Goal: Transaction & Acquisition: Obtain resource

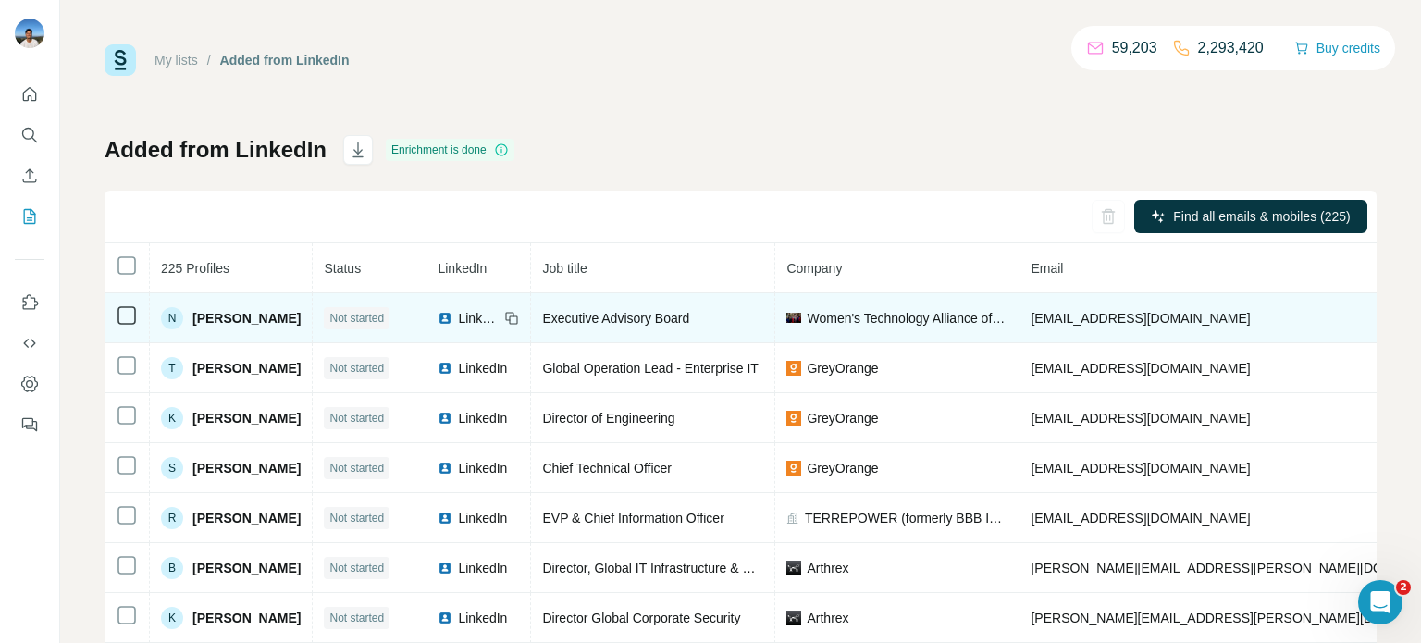
click at [952, 308] on td "Women's Technology Alliance of Charlotte" at bounding box center [897, 318] width 244 height 50
click at [959, 313] on span "Women's Technology Alliance of Charlotte" at bounding box center [907, 318] width 201 height 19
click at [996, 318] on span "Women's Technology Alliance of Charlotte" at bounding box center [907, 318] width 201 height 19
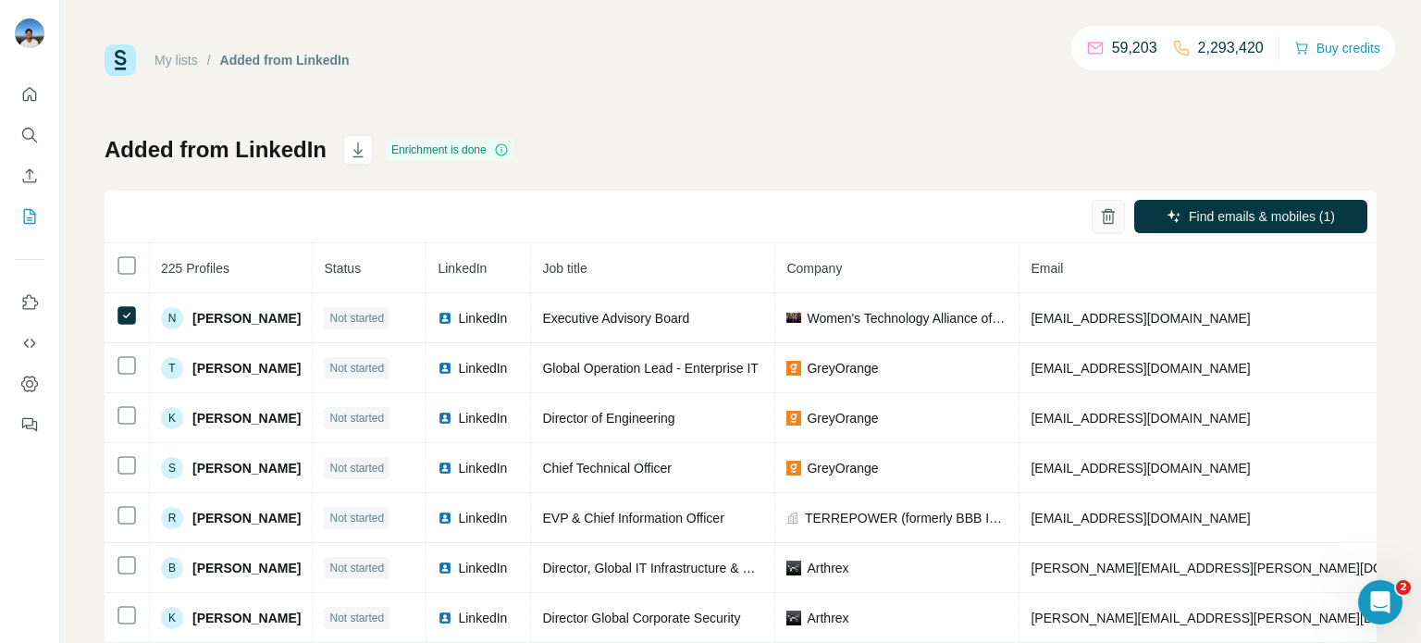
click at [1105, 227] on button "button" at bounding box center [1108, 216] width 33 height 33
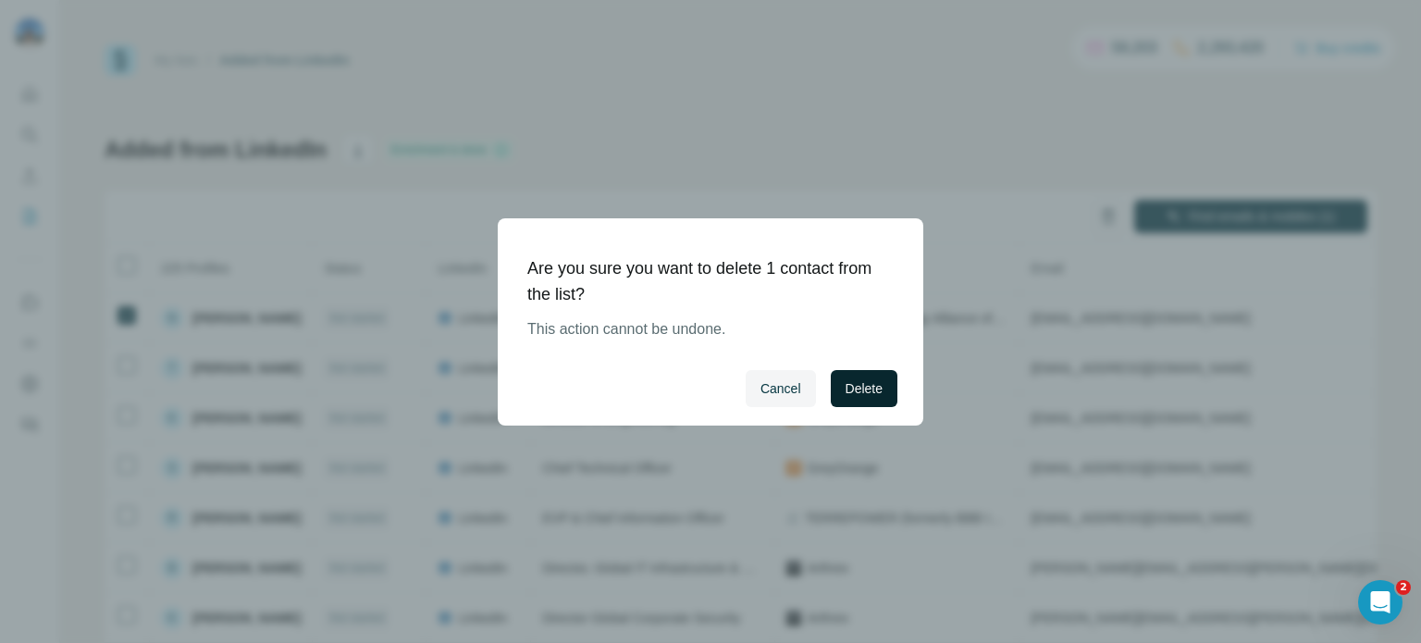
click at [857, 383] on span "Delete" at bounding box center [864, 388] width 37 height 19
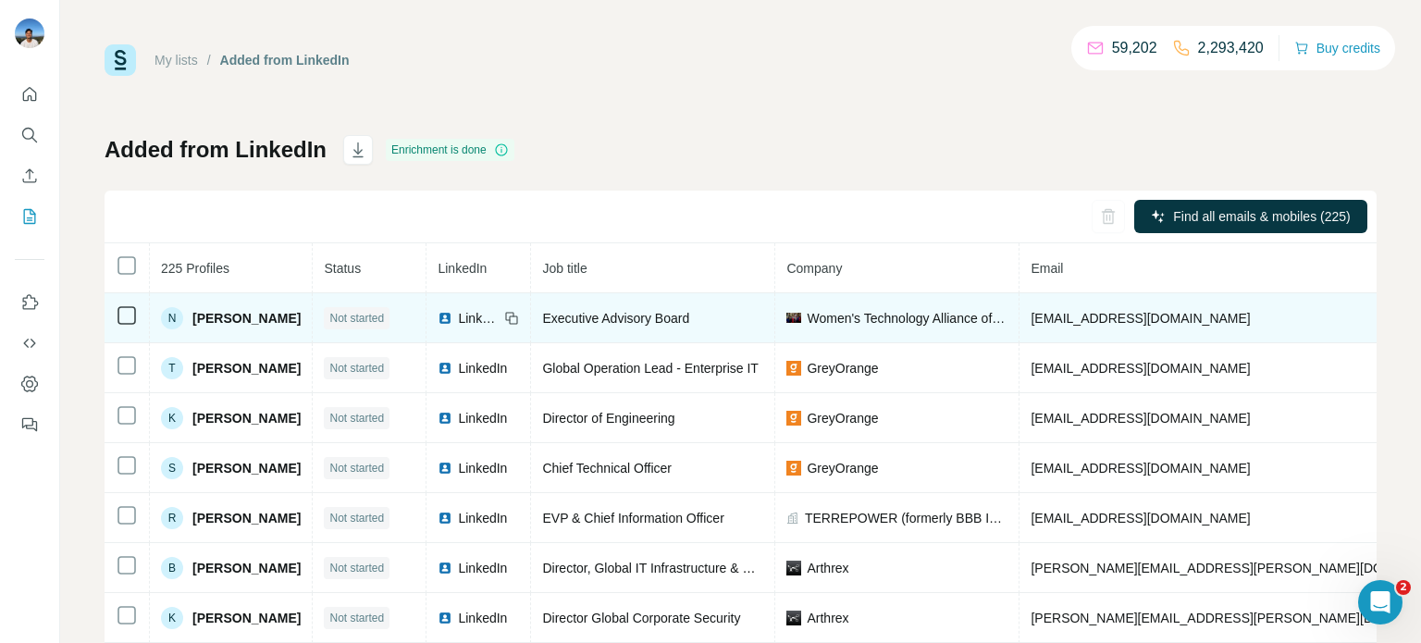
click at [384, 314] on span "Not started" at bounding box center [356, 318] width 55 height 17
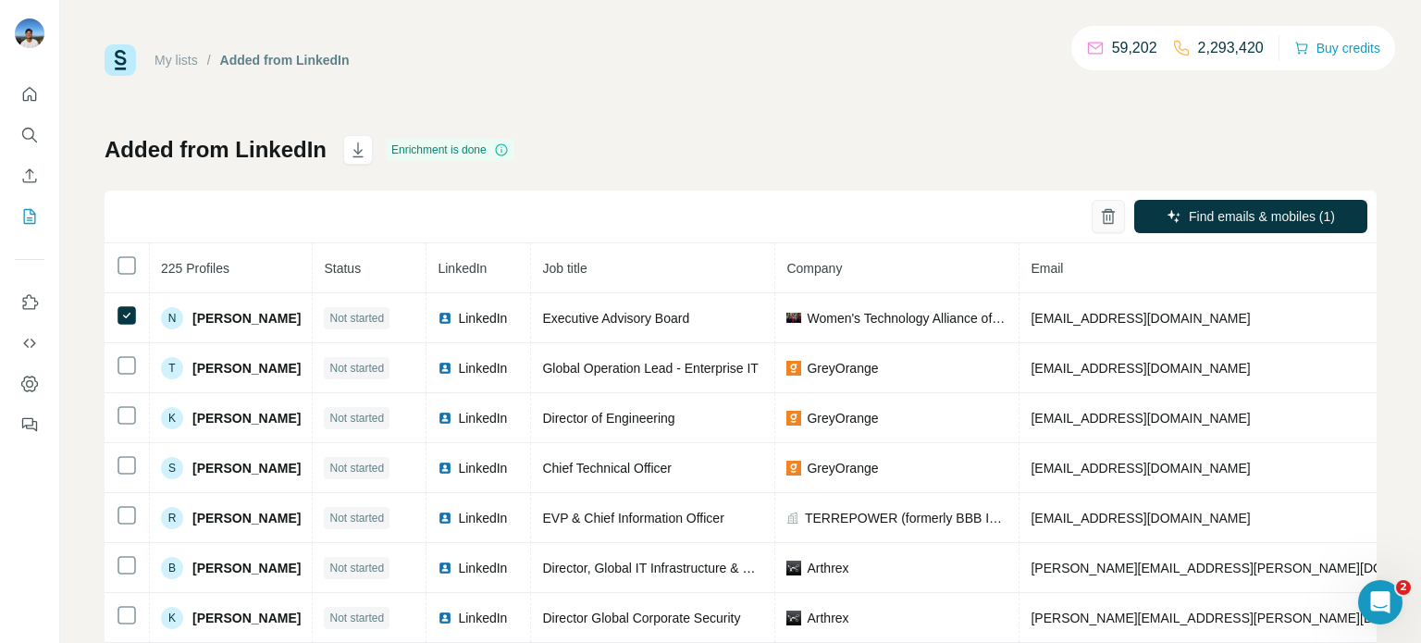
click at [1100, 220] on icon "button" at bounding box center [1108, 216] width 19 height 19
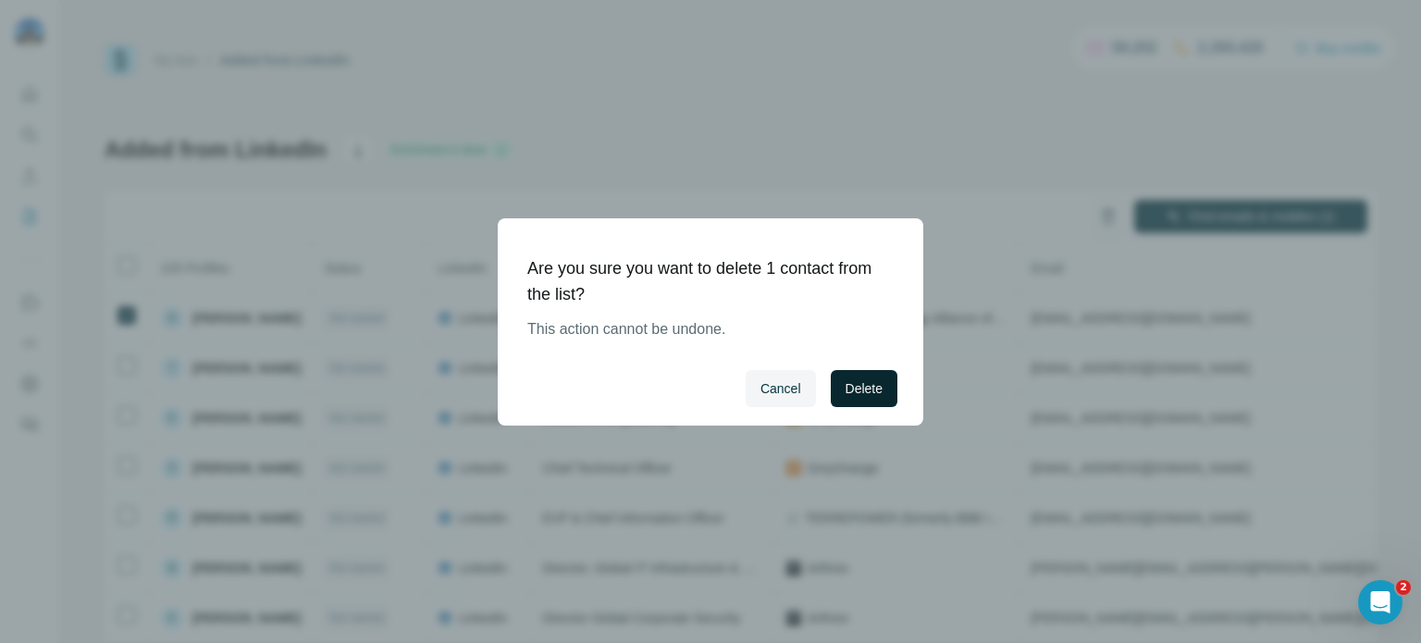
click at [867, 390] on span "Delete" at bounding box center [864, 388] width 37 height 19
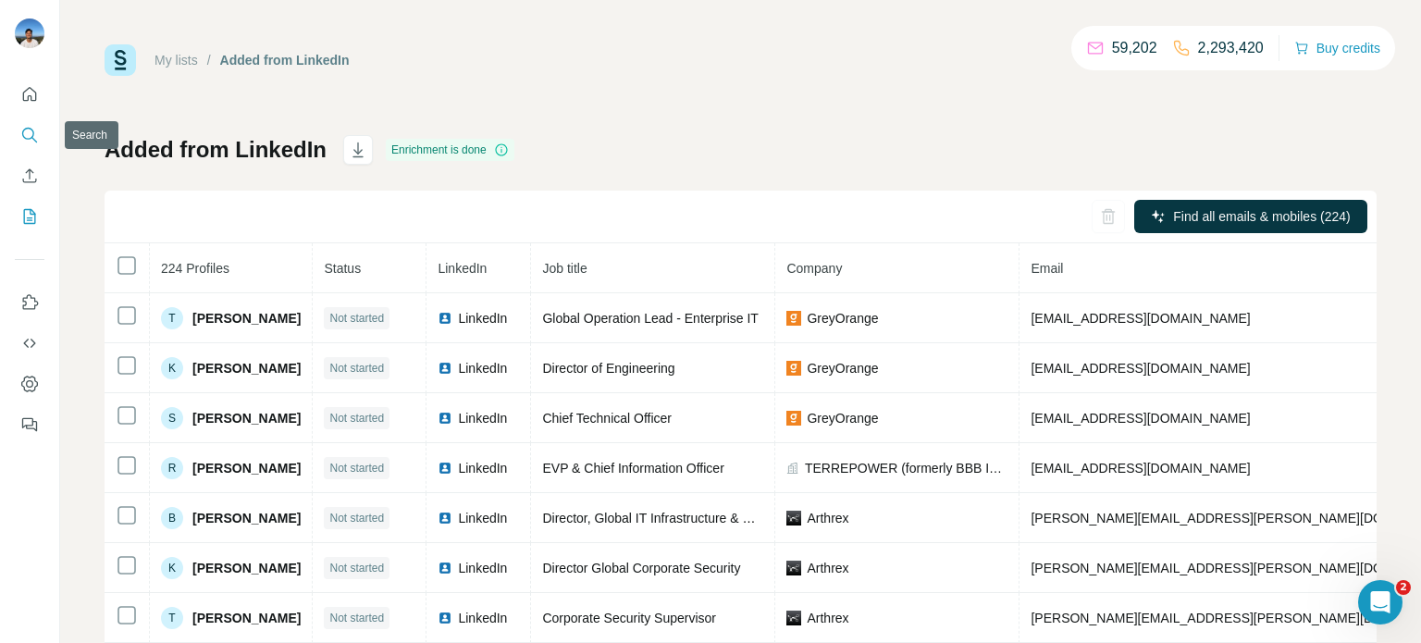
click at [38, 126] on icon "Search" at bounding box center [29, 135] width 19 height 19
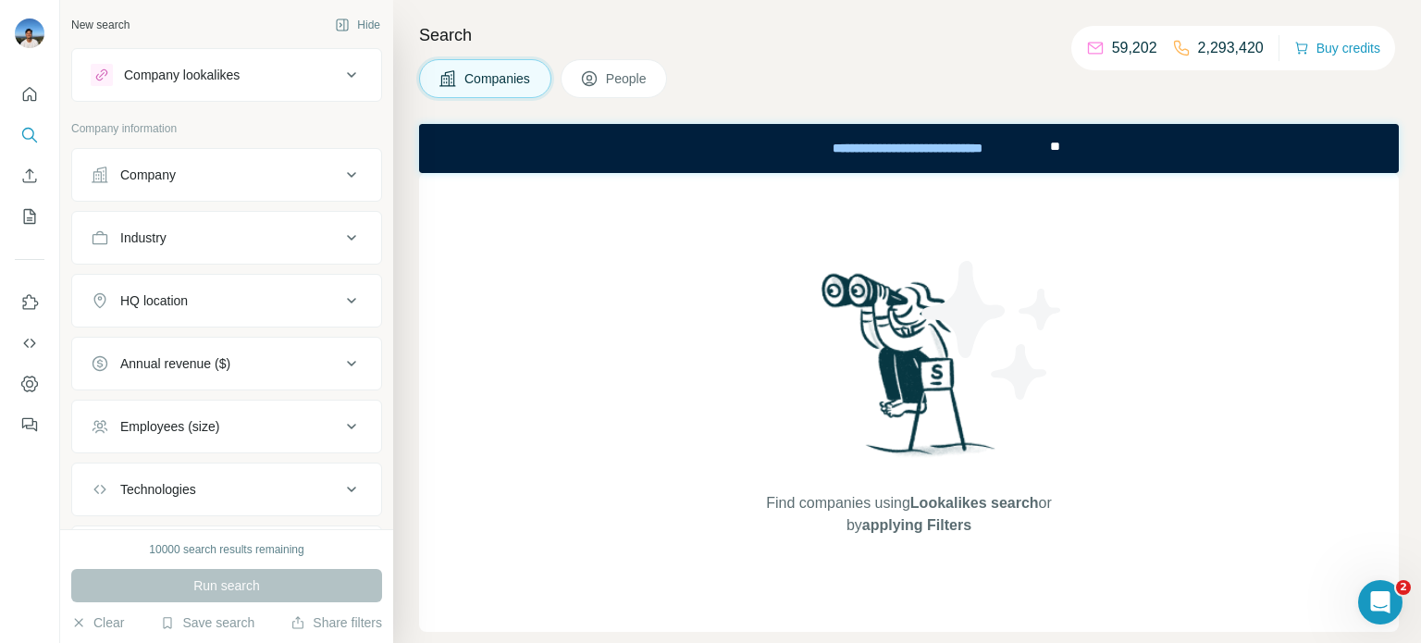
click at [252, 186] on button "Company" at bounding box center [226, 175] width 309 height 44
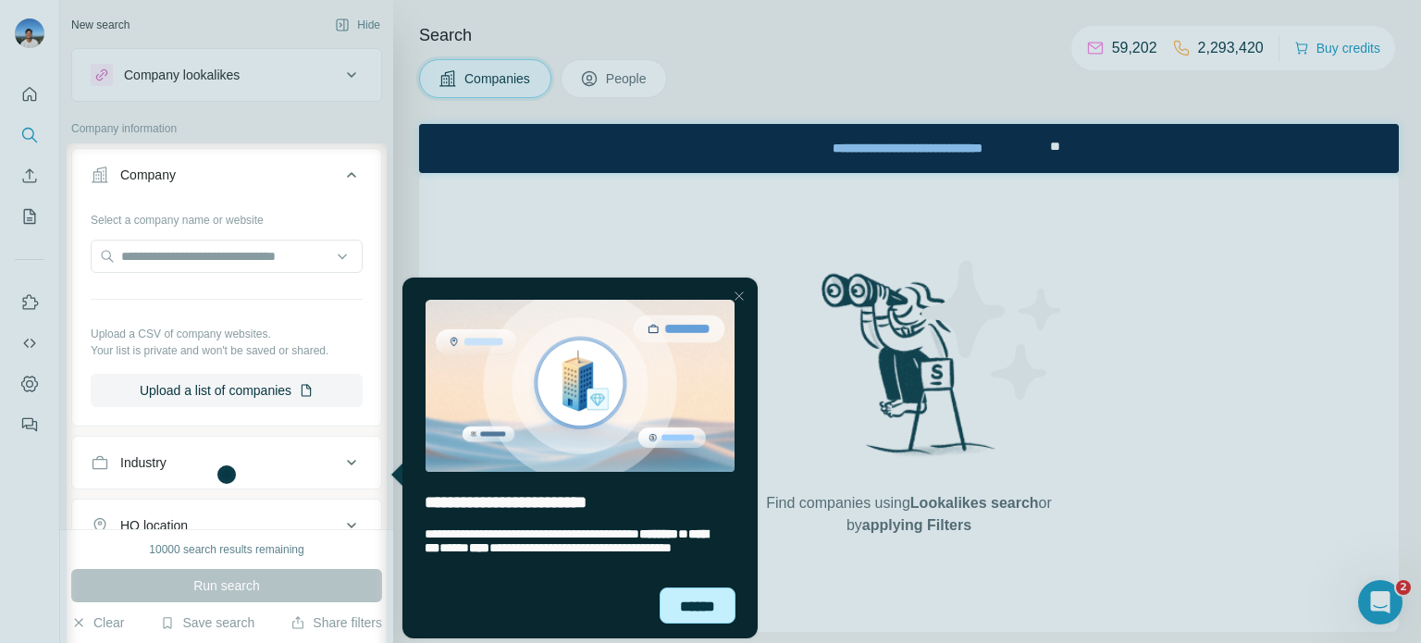
click at [700, 601] on div "******" at bounding box center [697, 606] width 76 height 37
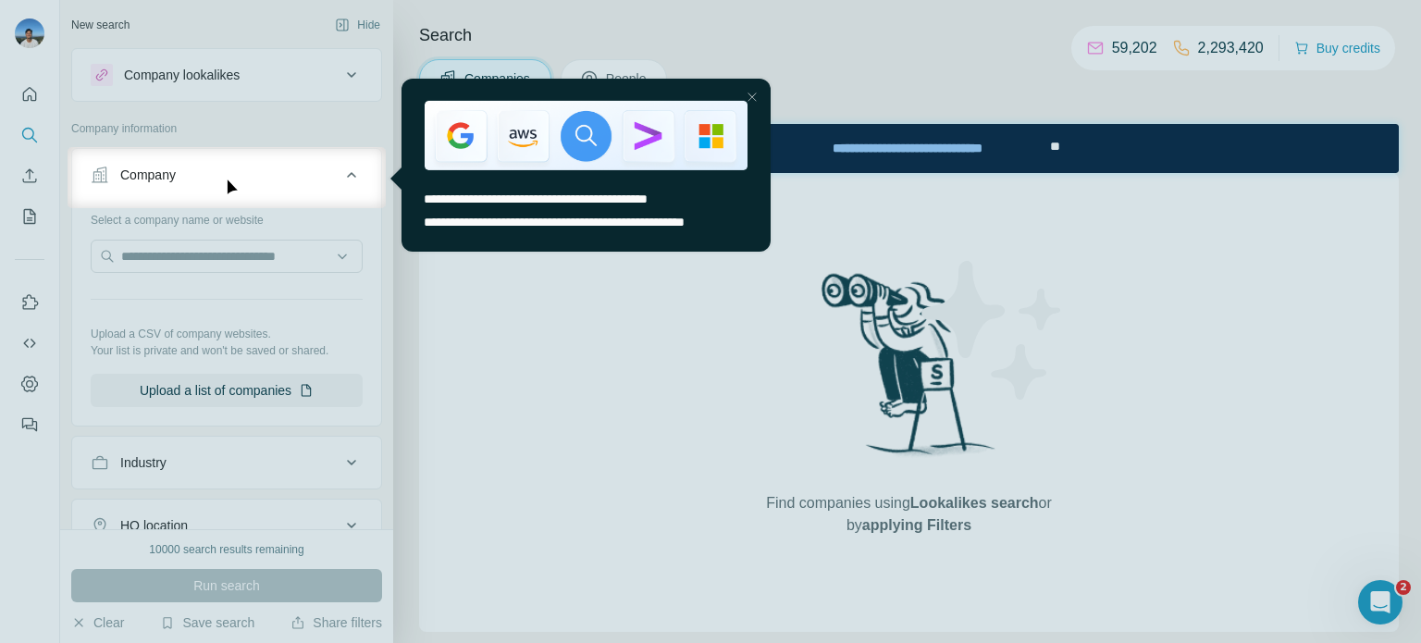
click at [336, 183] on button "Company" at bounding box center [226, 179] width 309 height 52
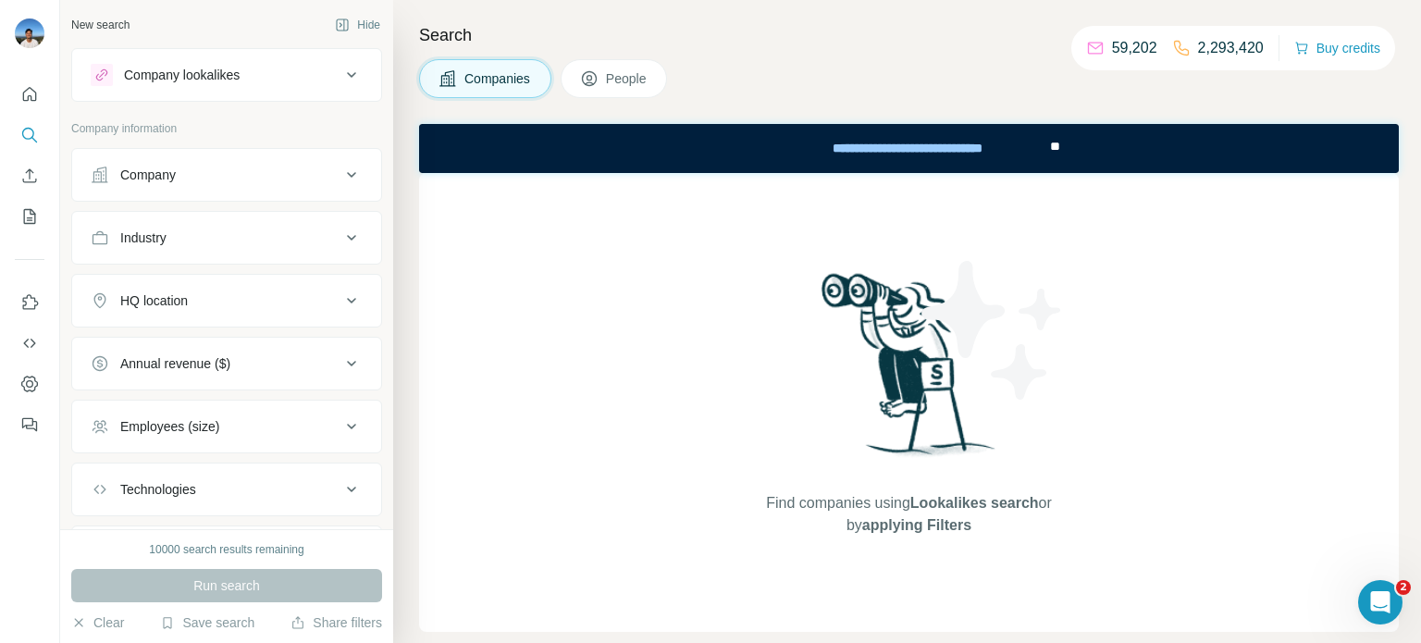
click at [336, 183] on button "Company" at bounding box center [226, 175] width 309 height 44
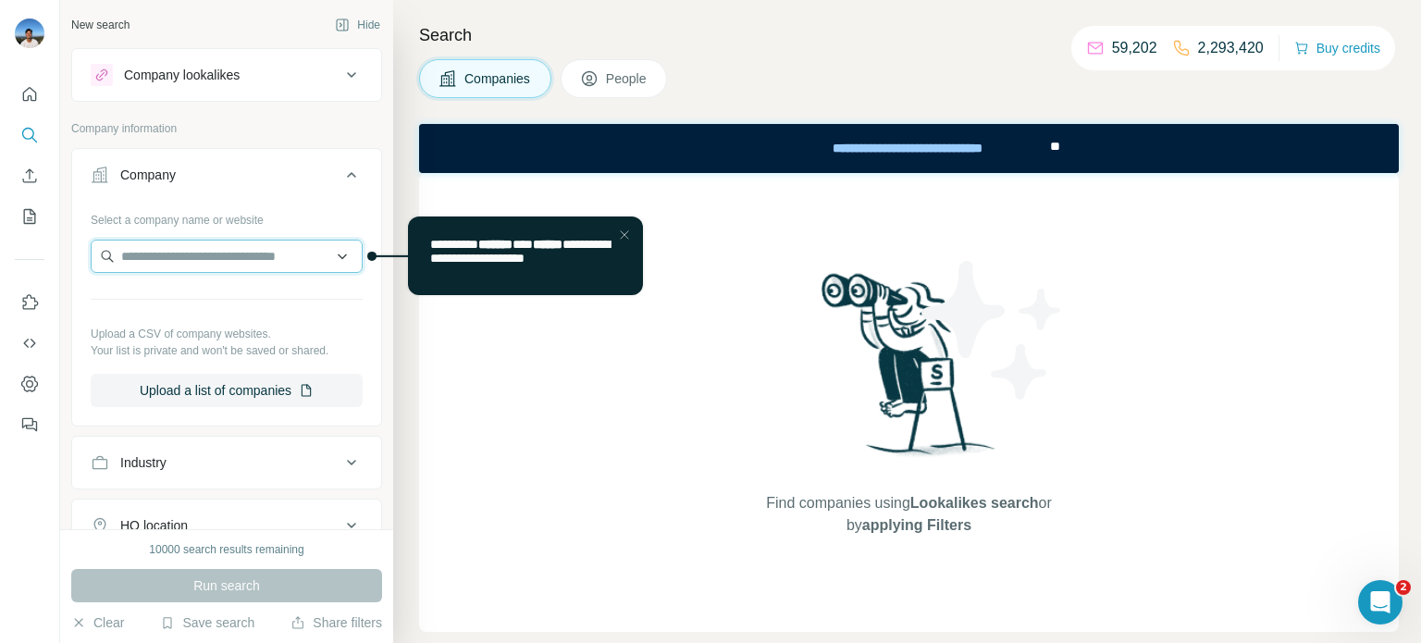
click at [292, 251] on input "text" at bounding box center [227, 256] width 272 height 33
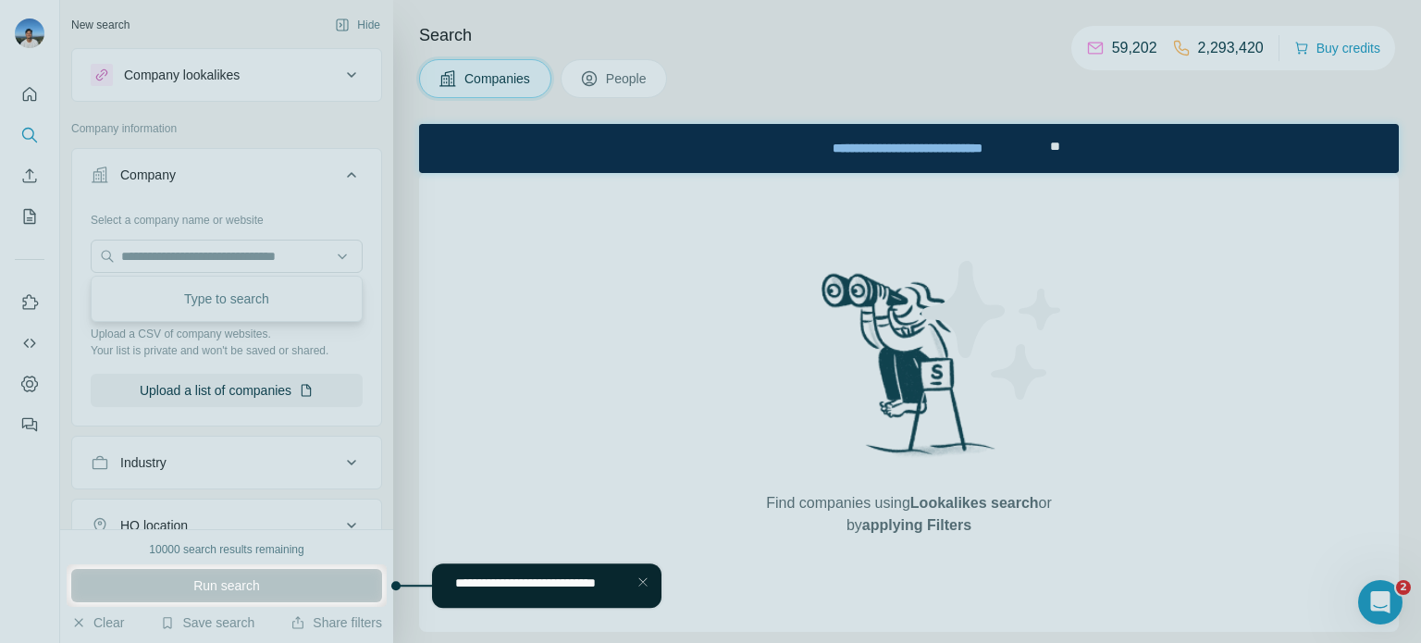
click at [642, 579] on div "Close Step" at bounding box center [642, 582] width 22 height 22
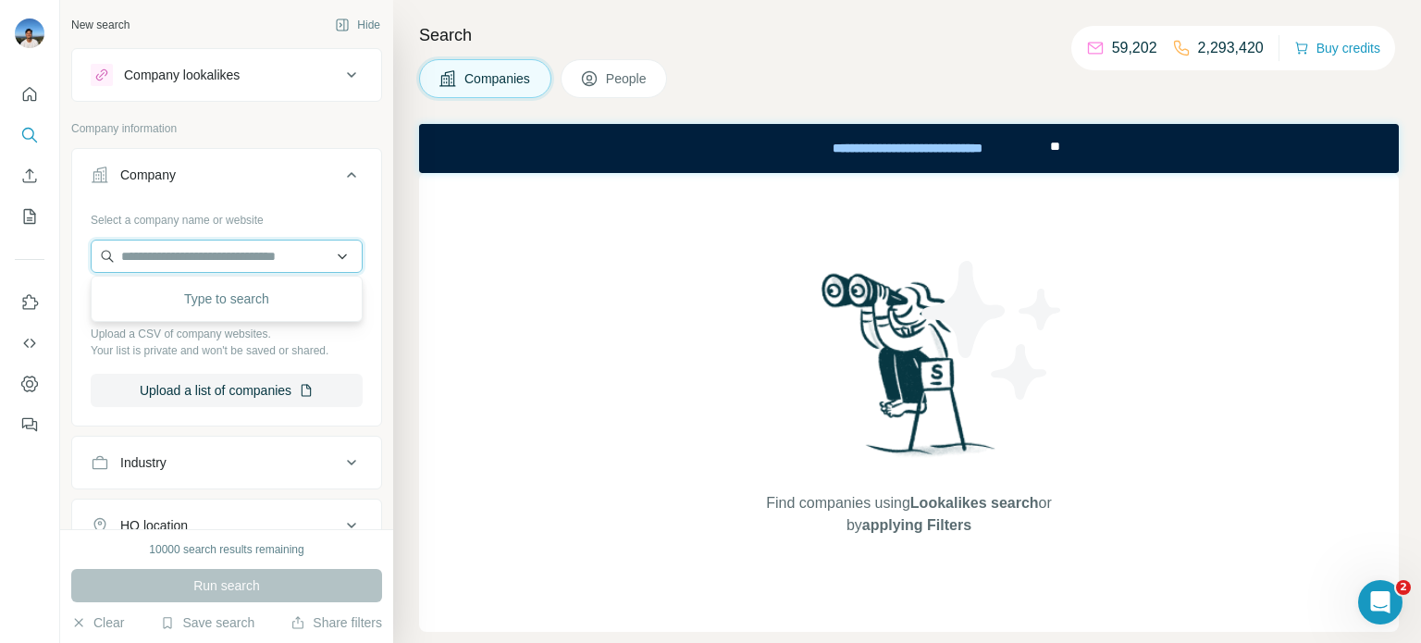
click at [229, 248] on input "text" at bounding box center [227, 256] width 272 height 33
paste input "**********"
type input "**********"
paste input "**********"
type input "**********"
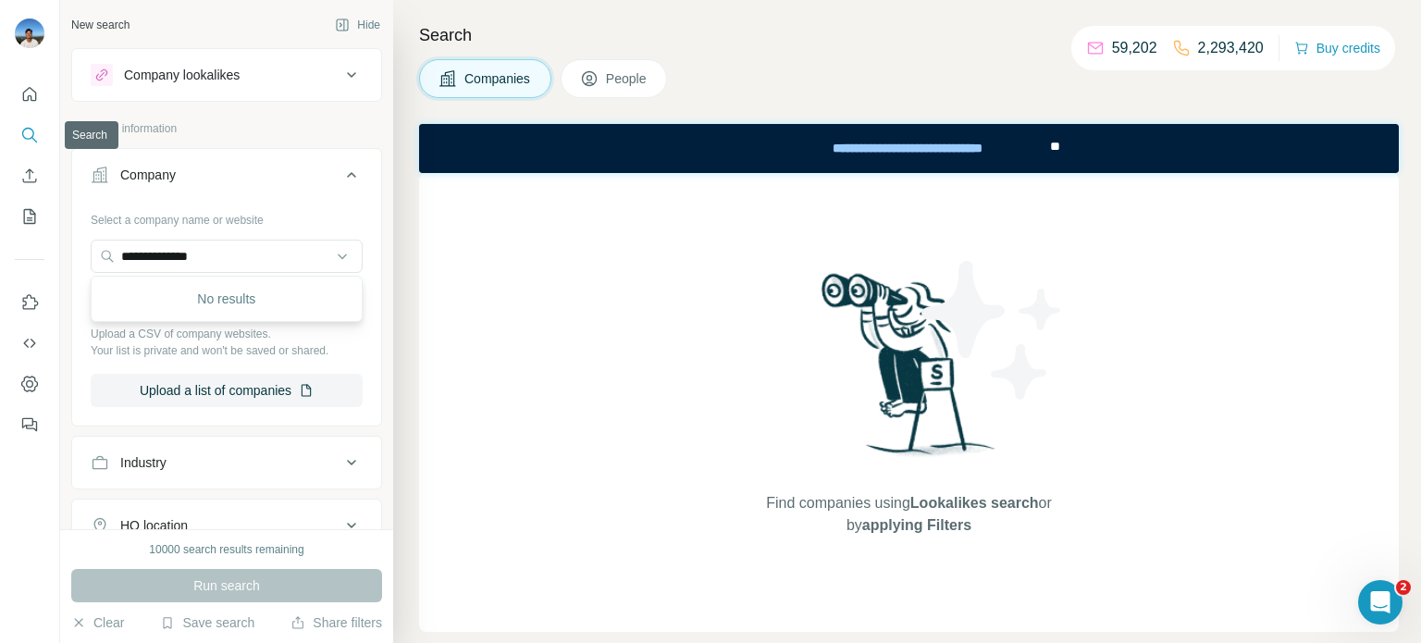
click at [23, 137] on icon "Search" at bounding box center [29, 135] width 19 height 19
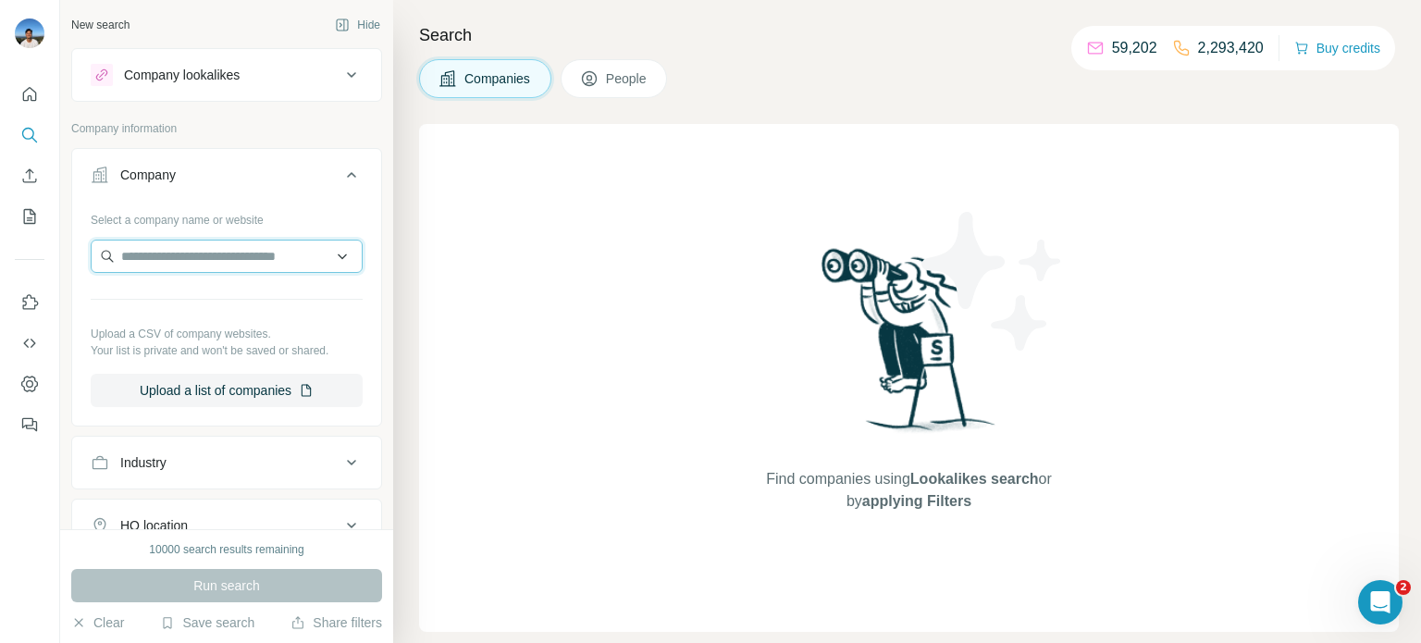
click at [249, 251] on input "text" at bounding box center [227, 256] width 272 height 33
paste input "**********"
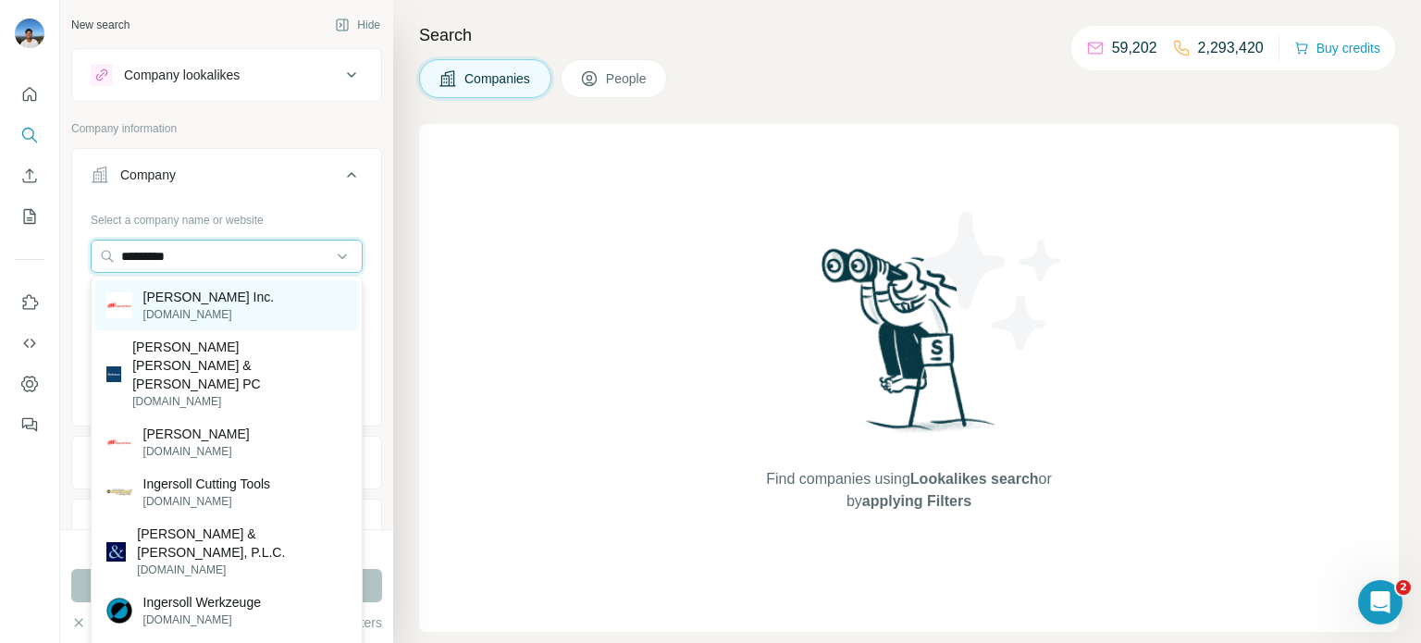
type input "*********"
click at [273, 297] on div "Ingersoll Rand Inc. irco.com" at bounding box center [226, 305] width 263 height 50
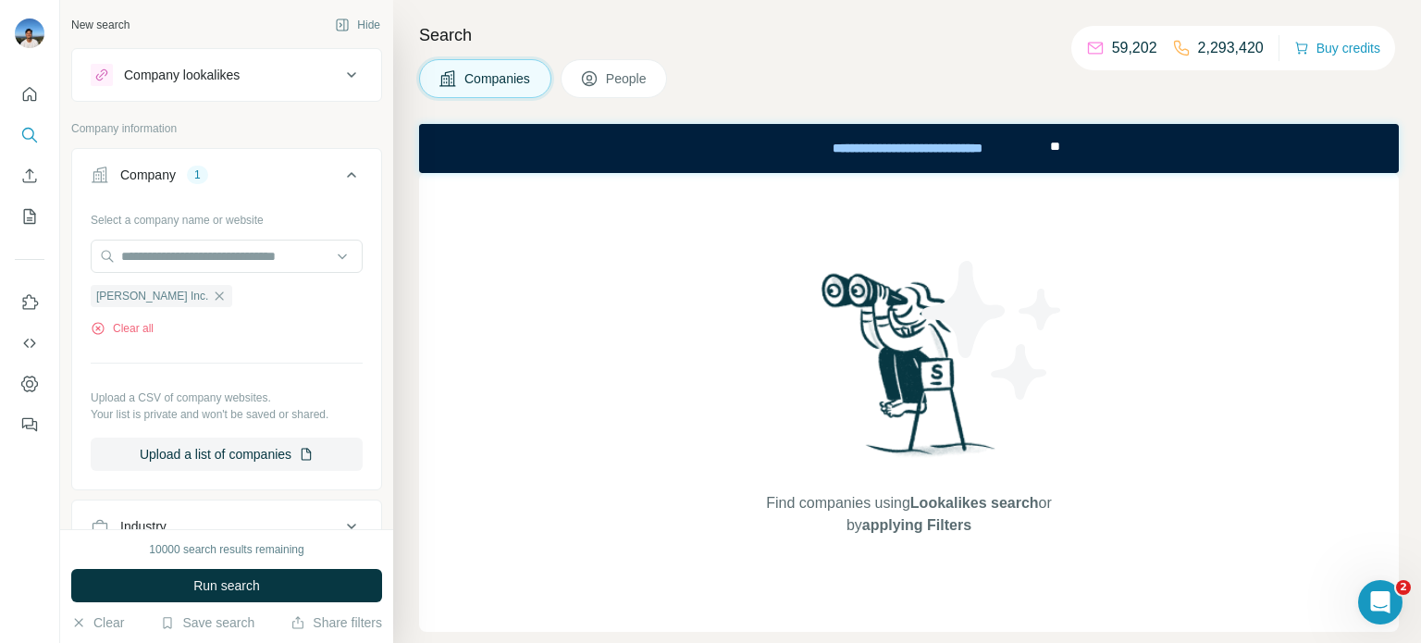
click at [622, 81] on span "People" at bounding box center [627, 78] width 43 height 19
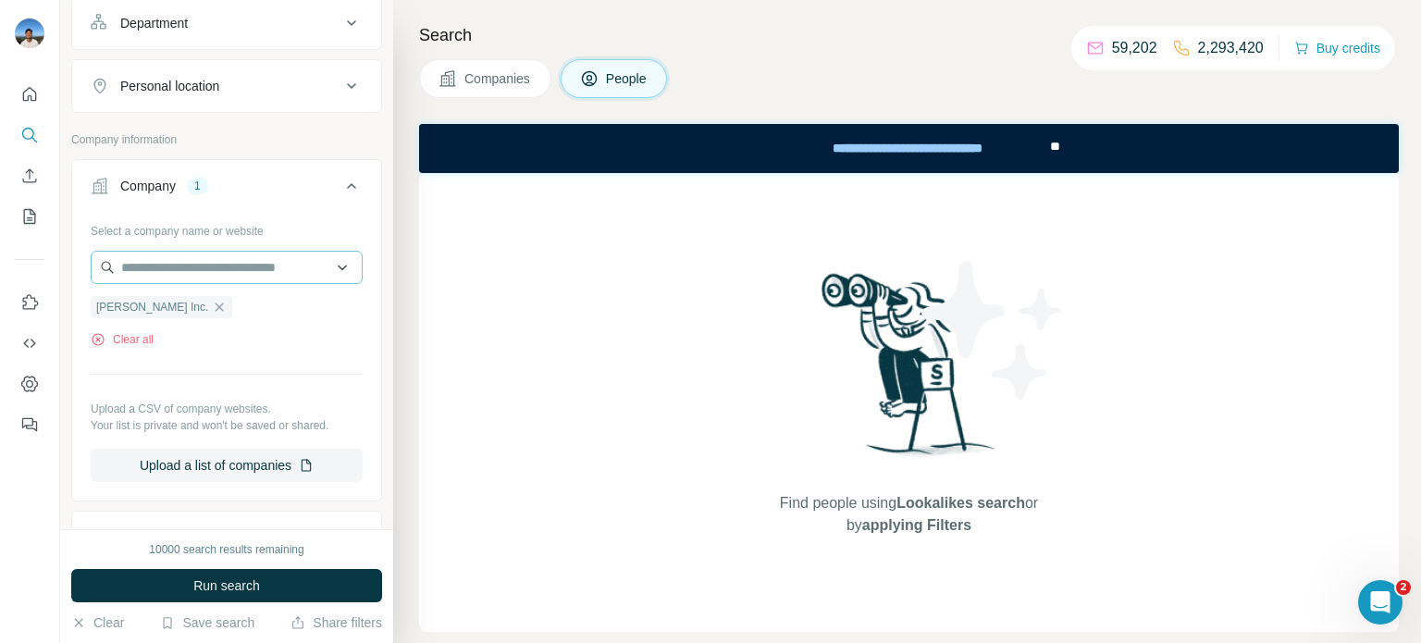
scroll to position [307, 0]
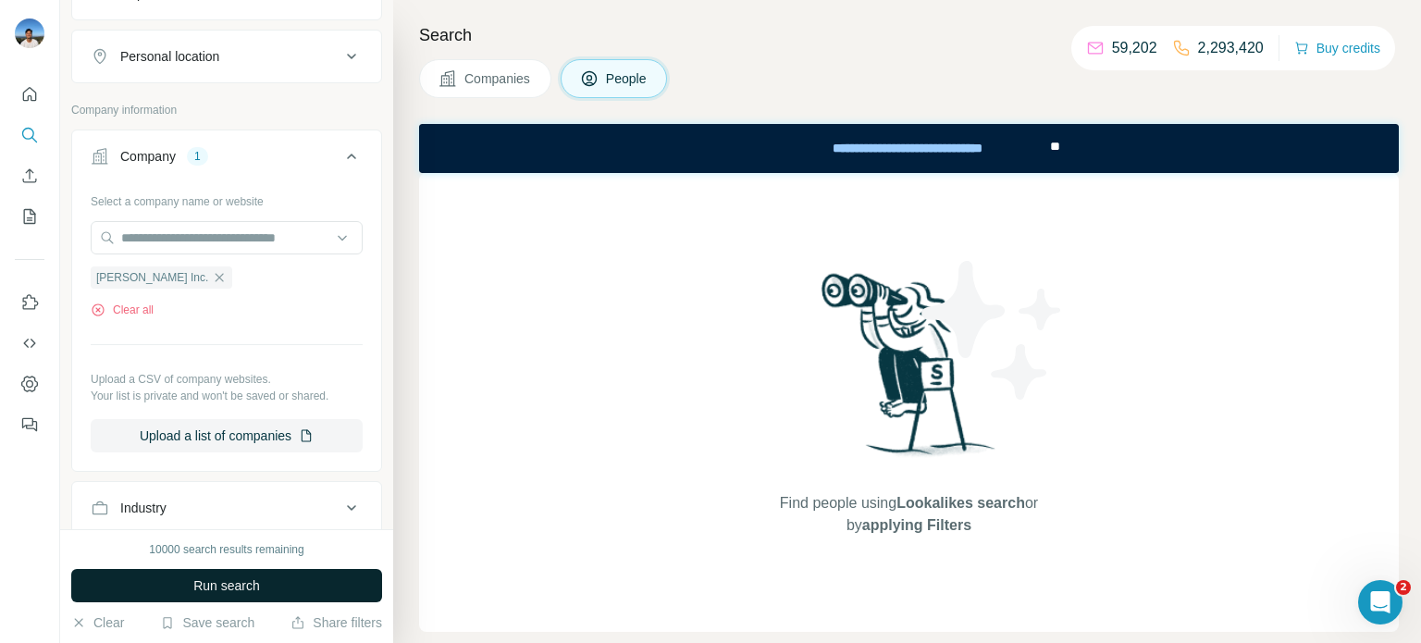
click at [234, 581] on span "Run search" at bounding box center [226, 585] width 67 height 19
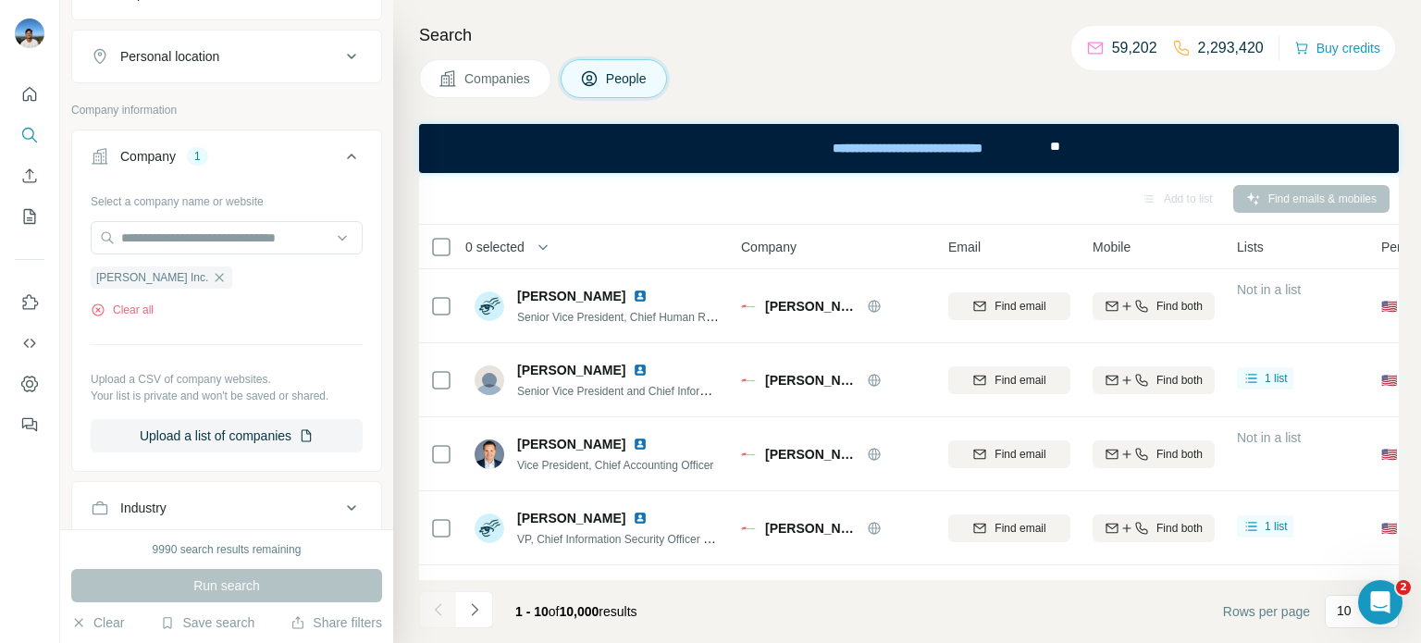
scroll to position [0, 0]
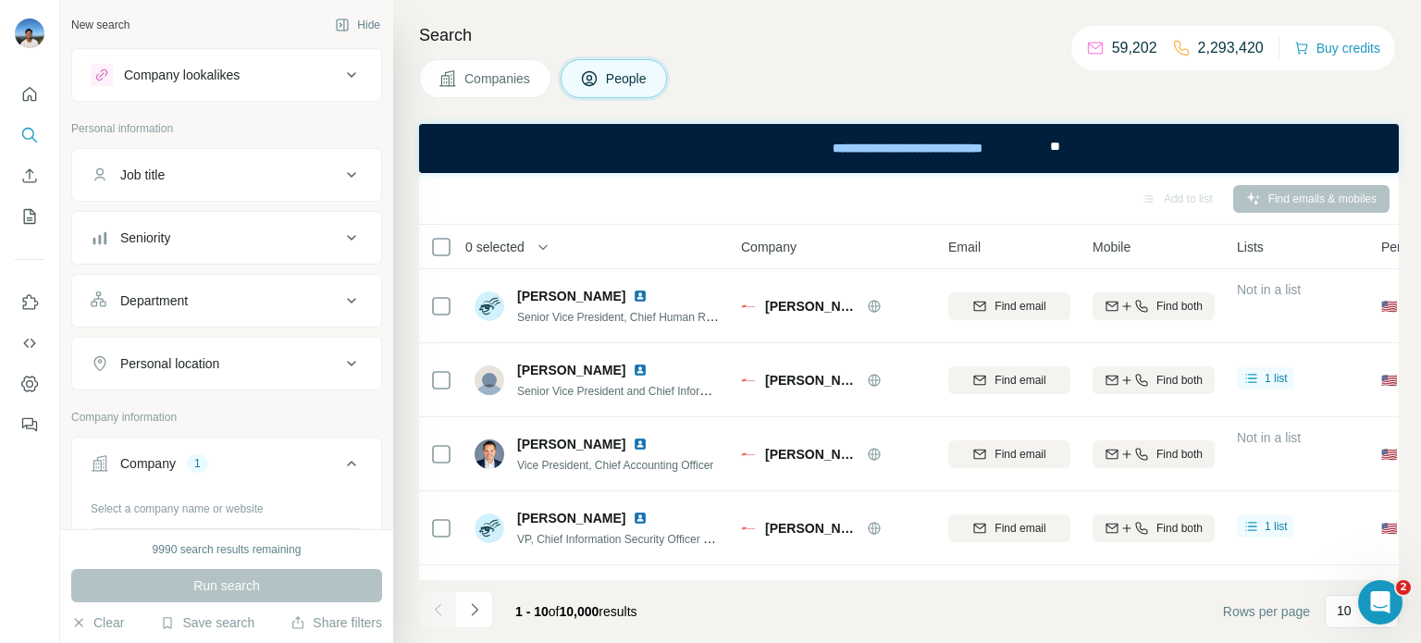
click at [340, 169] on icon at bounding box center [351, 175] width 22 height 22
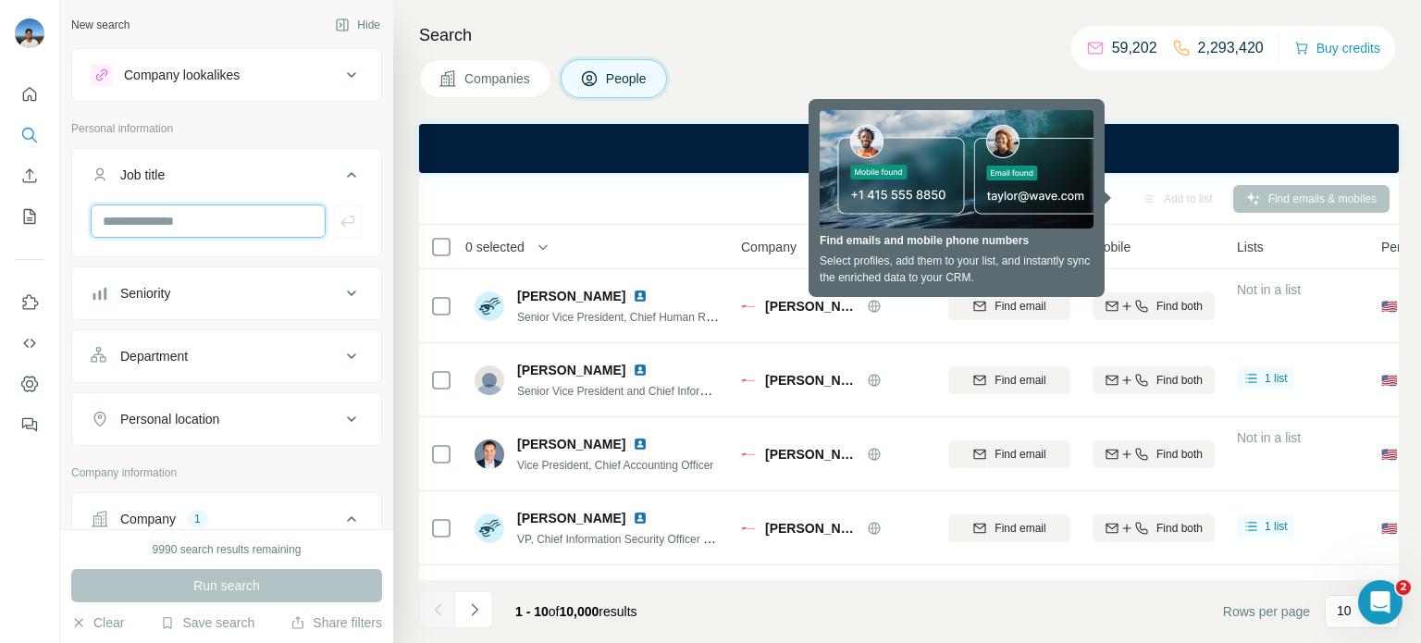
click at [205, 230] on input "text" at bounding box center [208, 220] width 235 height 33
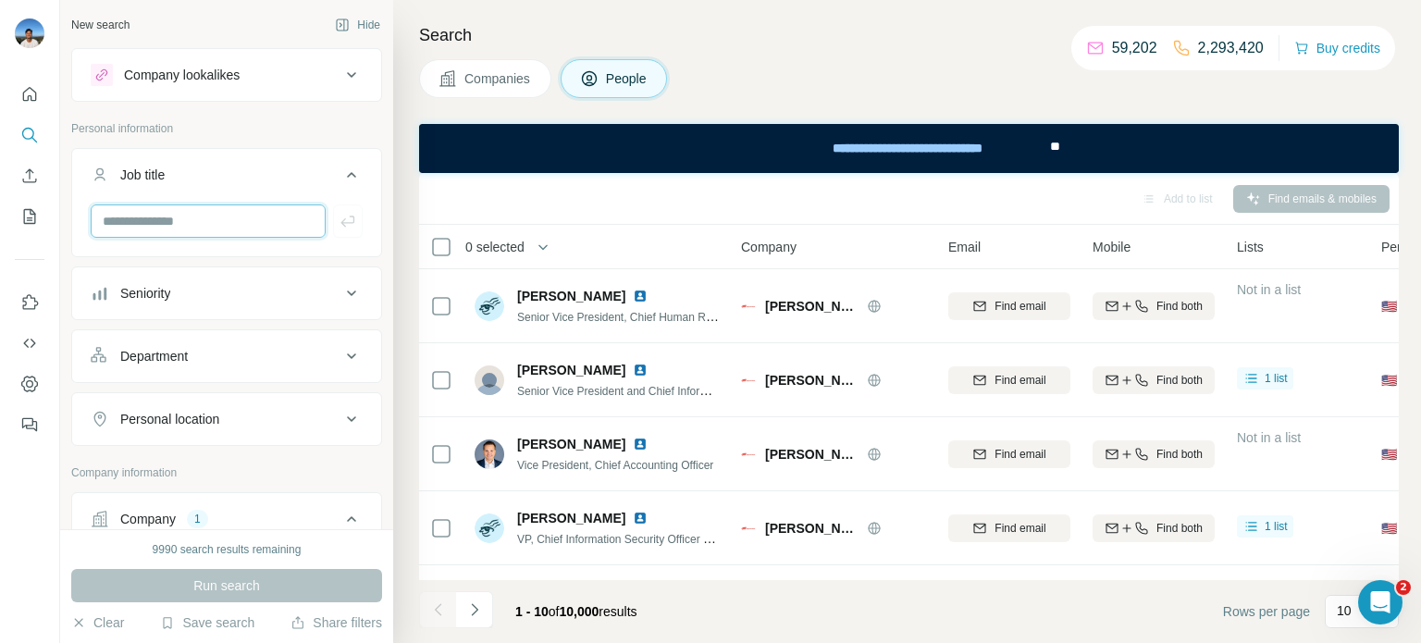
click at [140, 227] on input "text" at bounding box center [208, 220] width 235 height 33
paste input "**********"
type input "**********"
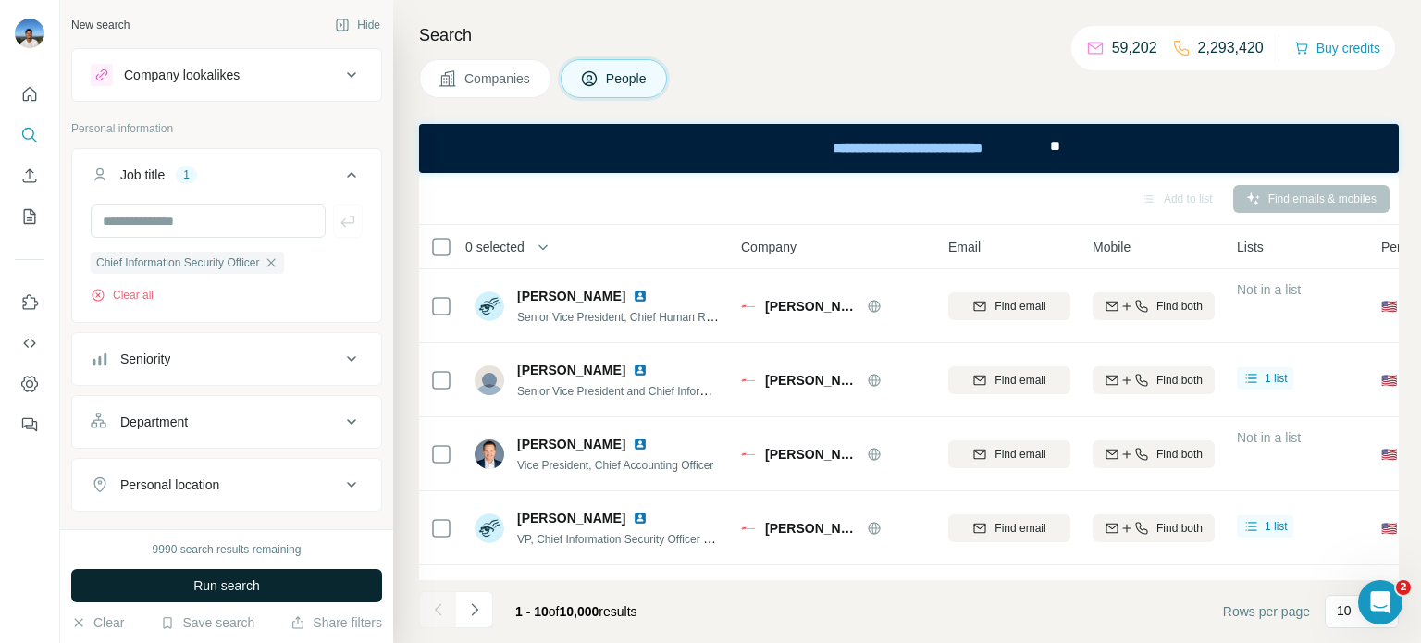
click at [240, 575] on button "Run search" at bounding box center [226, 585] width 311 height 33
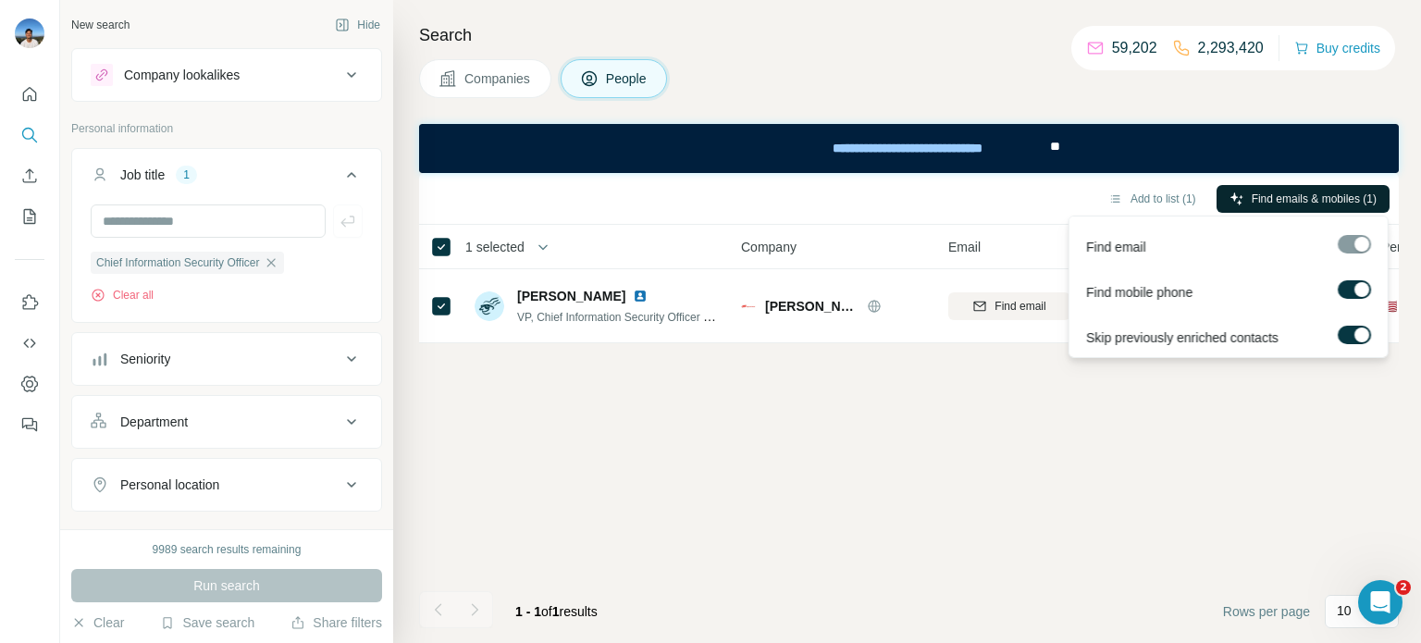
click at [1241, 203] on button "Find emails & mobiles (1)" at bounding box center [1303, 199] width 173 height 28
click at [1057, 205] on div "Add to list (1) Find emails & mobiles (1)" at bounding box center [908, 198] width 961 height 32
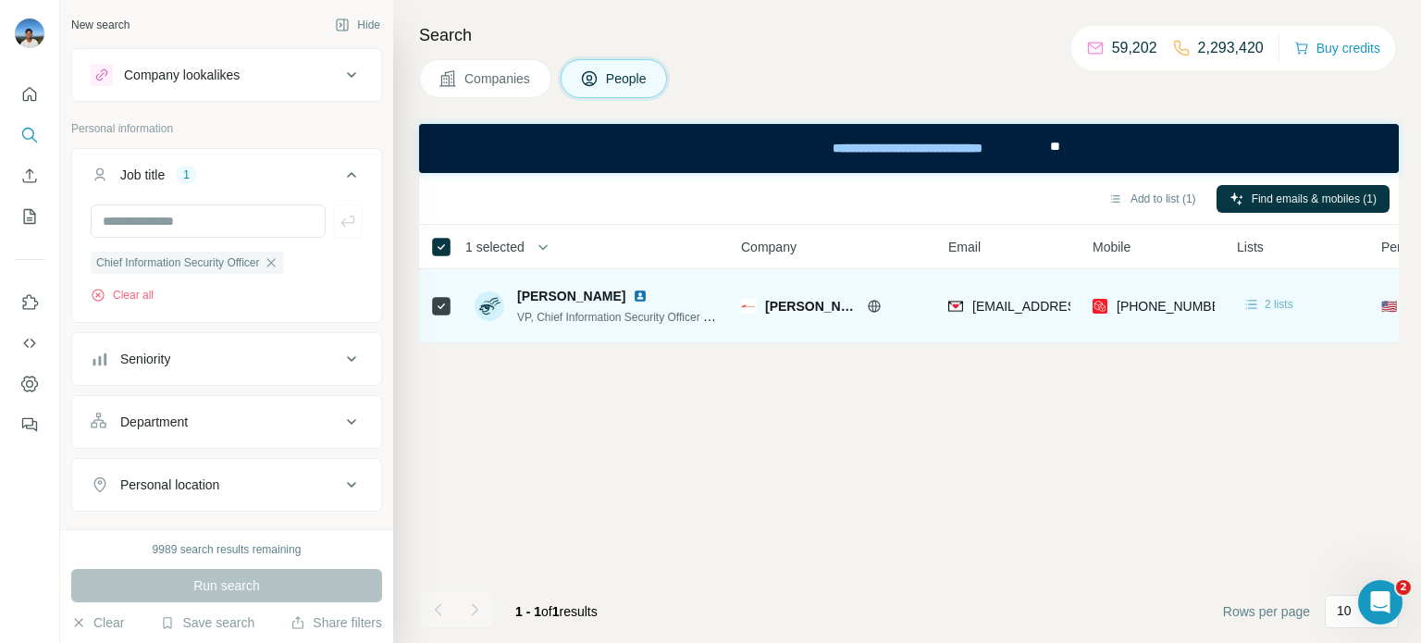
click at [1272, 300] on span "2 lists" at bounding box center [1279, 304] width 29 height 17
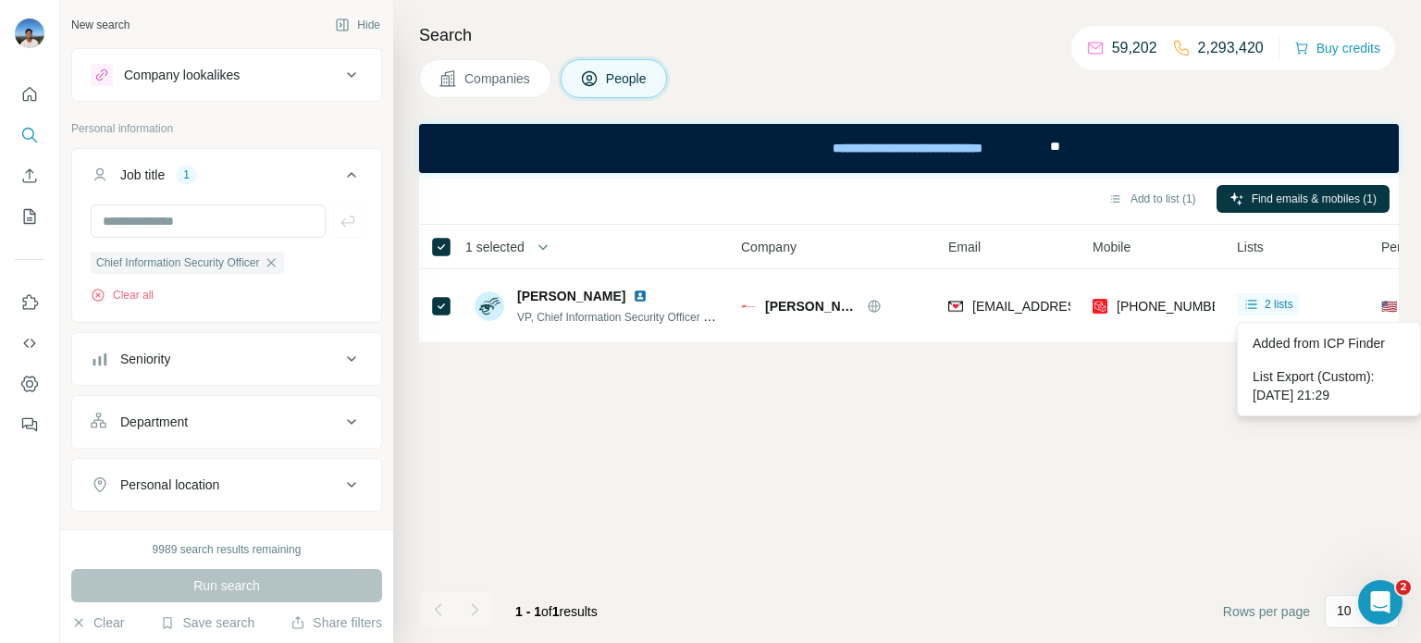
click at [735, 412] on div "Add to list (1) Find emails & mobiles (1) 1 selected People Company Email Mobil…" at bounding box center [909, 408] width 980 height 470
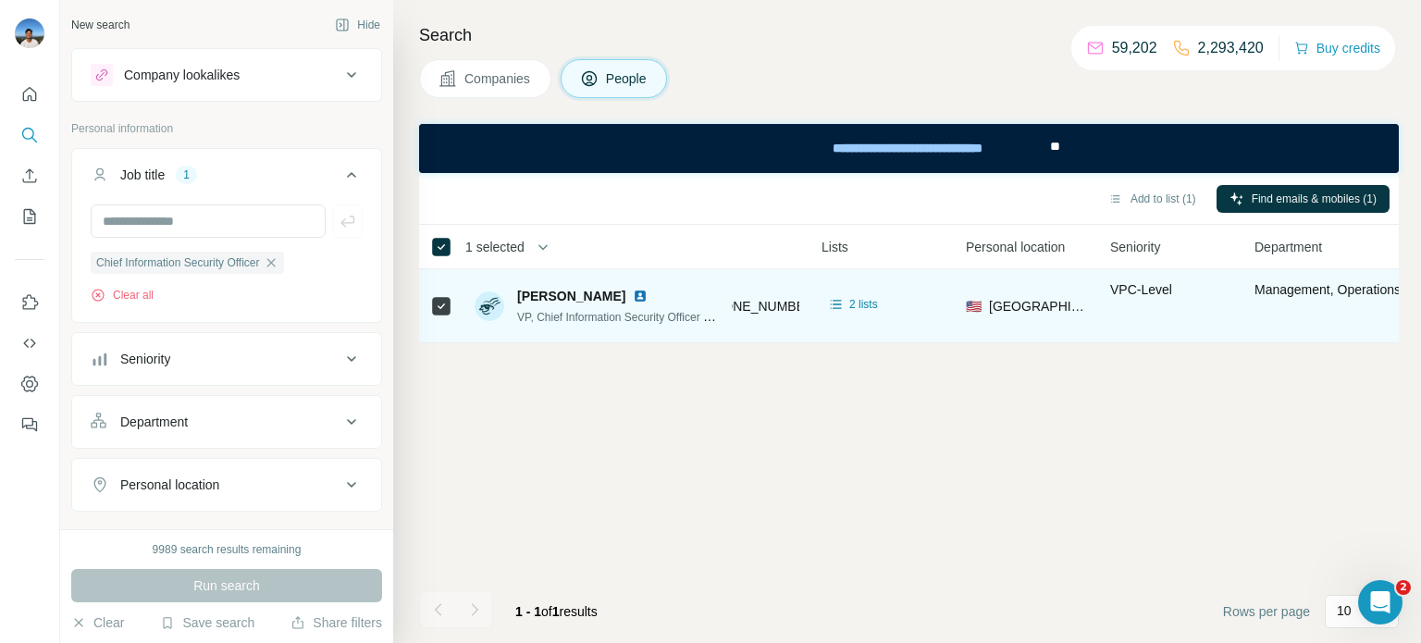
scroll to position [0, 611]
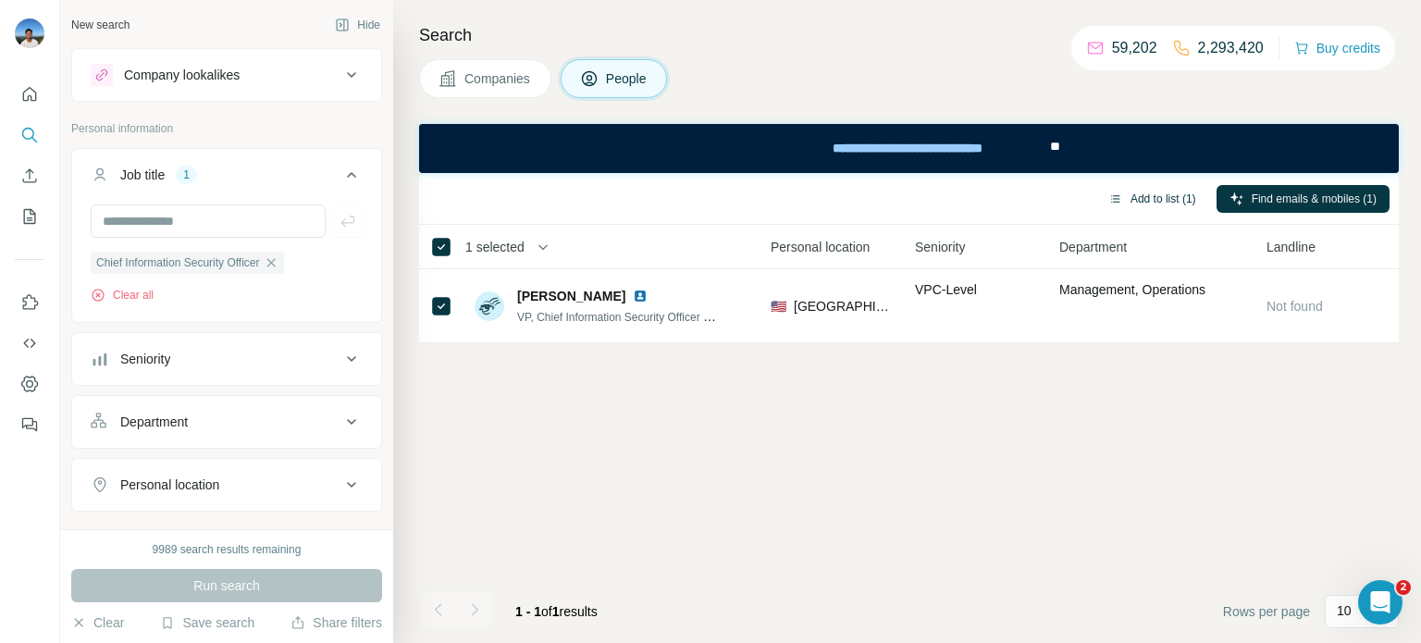
click at [1144, 200] on button "Add to list (1)" at bounding box center [1152, 199] width 114 height 28
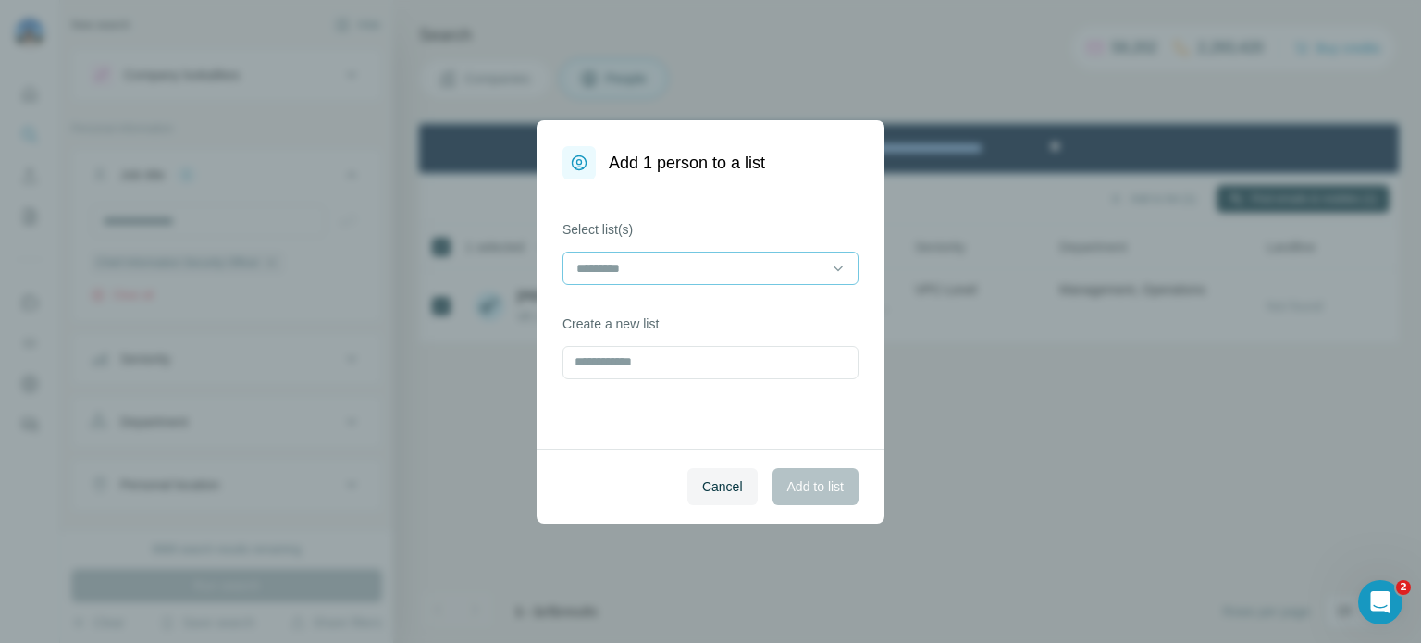
click at [738, 262] on input at bounding box center [700, 268] width 250 height 20
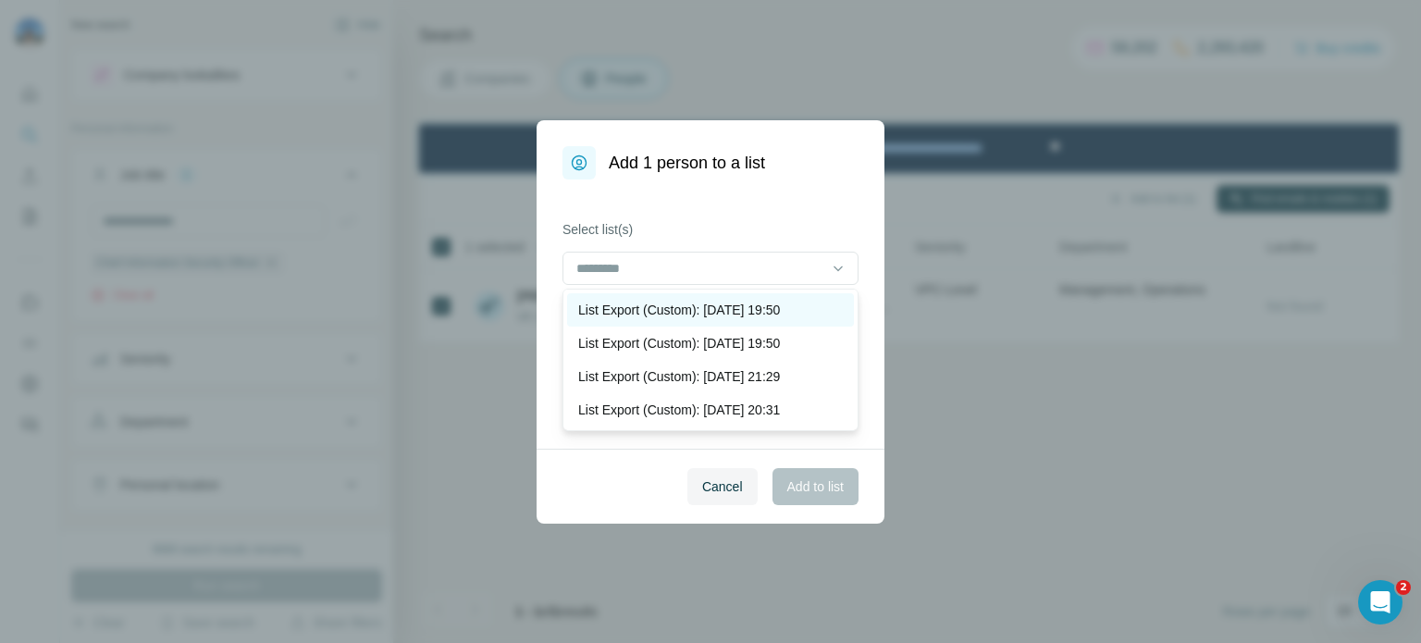
click at [769, 302] on p "List Export (Custom): [DATE] 19:50" at bounding box center [679, 310] width 202 height 19
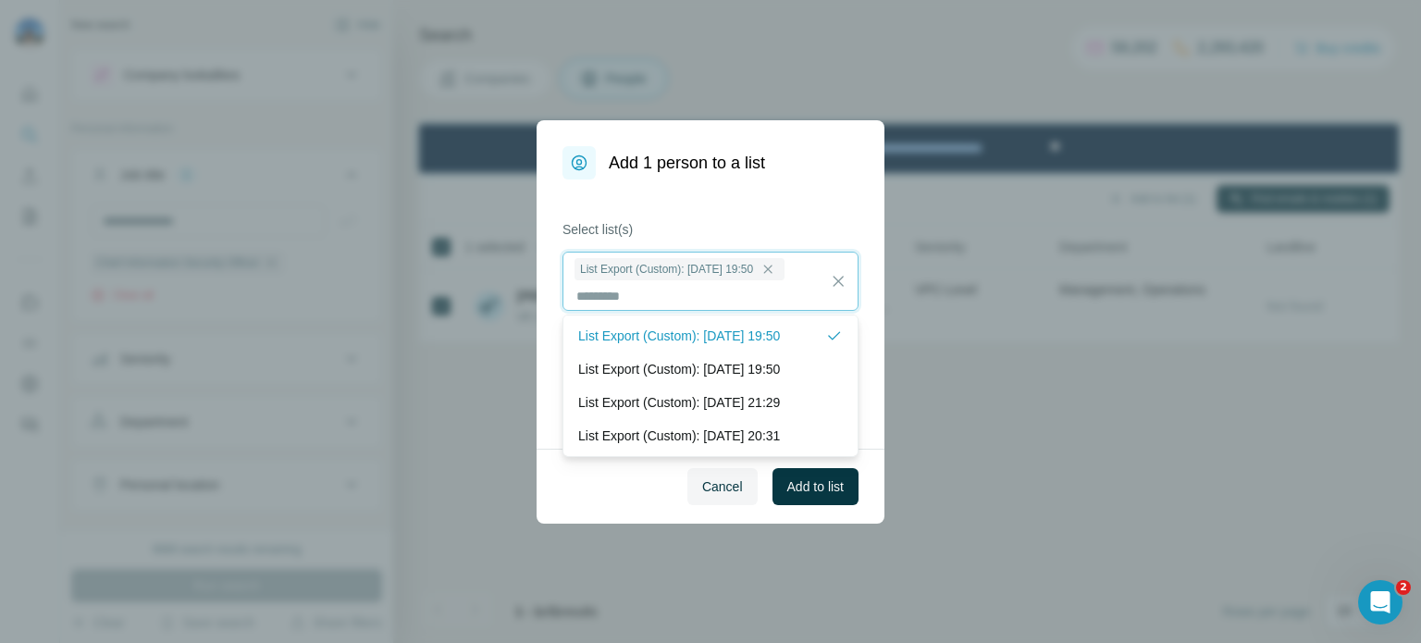
scroll to position [1, 0]
click at [857, 205] on div "Select list(s) List Export (Custom): 06/10/2025 19:50 Create a new list" at bounding box center [711, 313] width 348 height 269
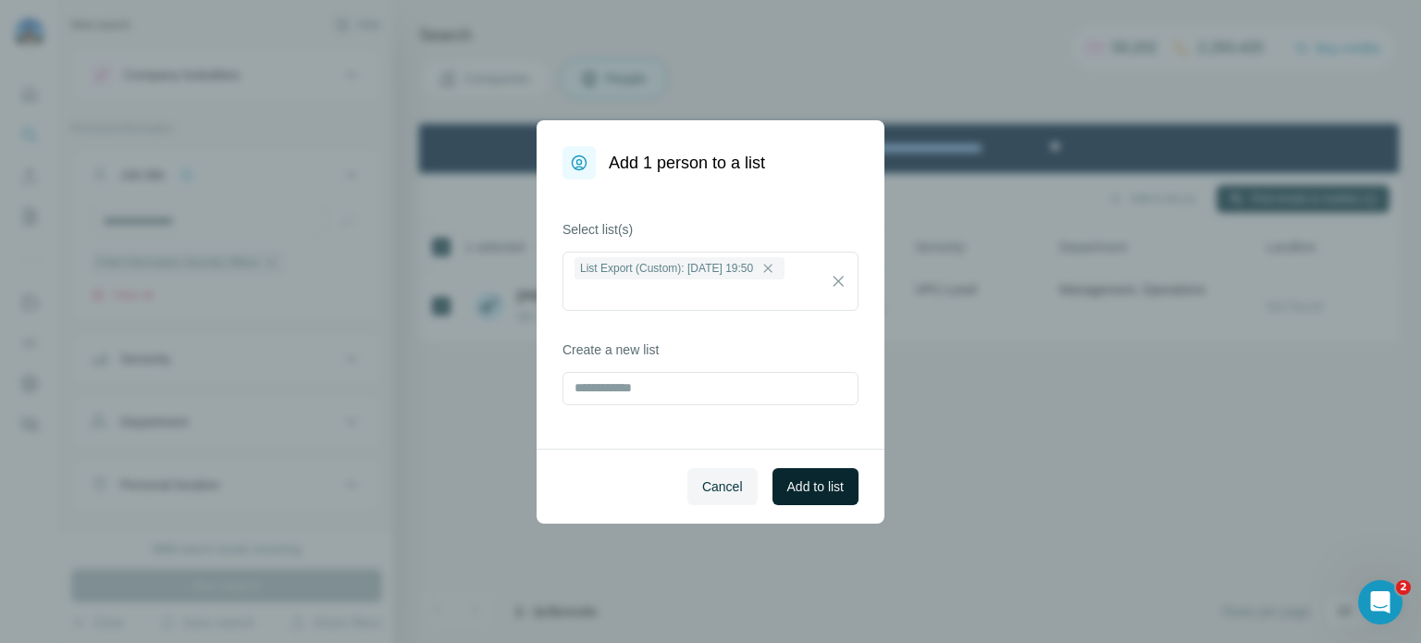
click at [808, 491] on span "Add to list" at bounding box center [815, 486] width 56 height 19
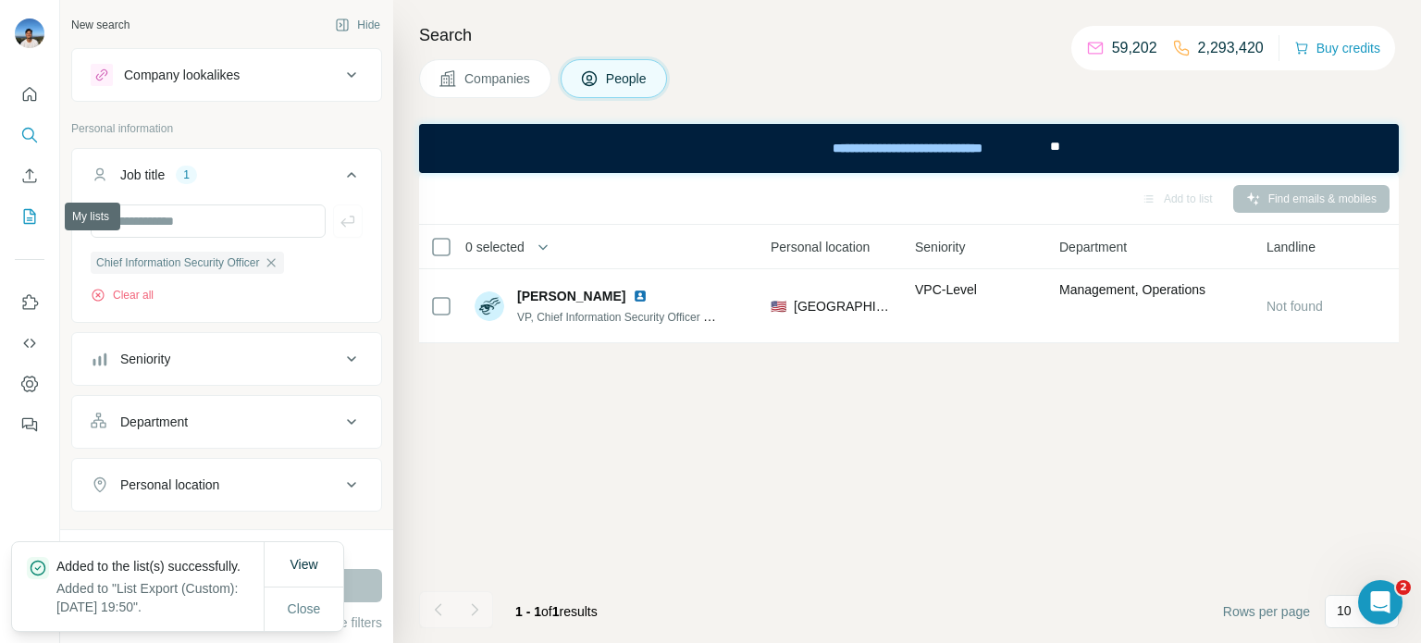
click at [31, 212] on icon "My lists" at bounding box center [29, 216] width 19 height 19
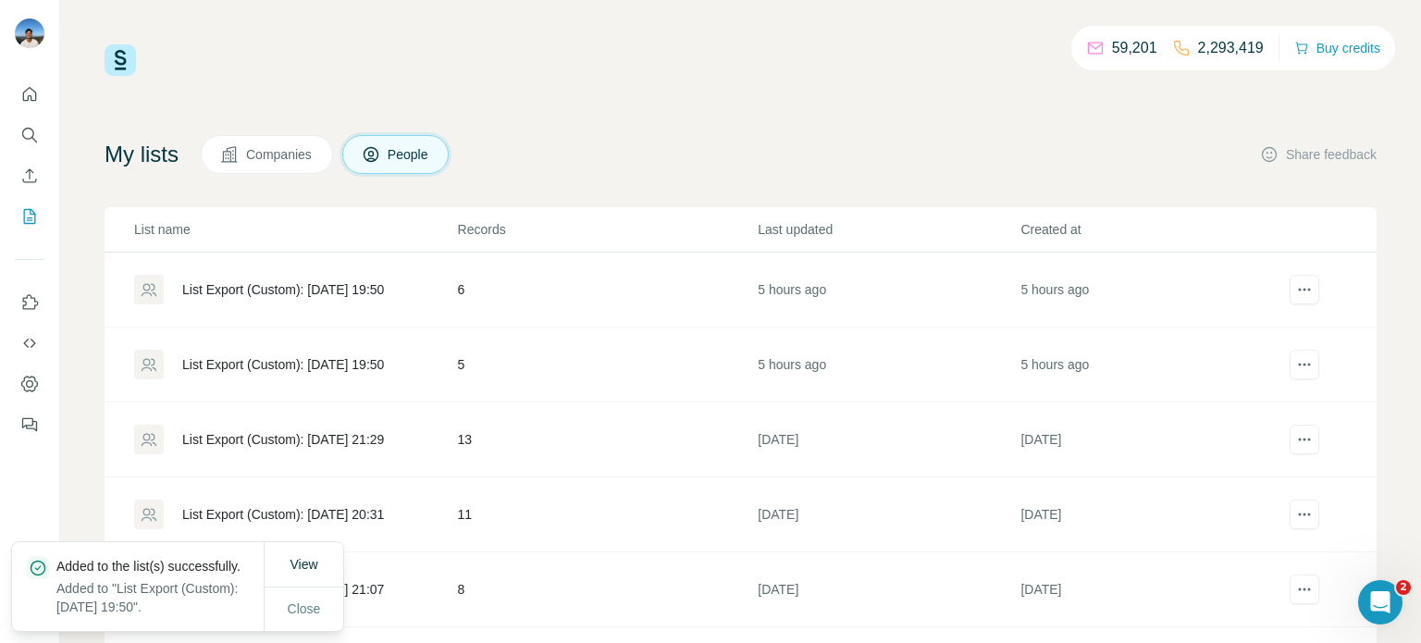
click at [350, 291] on div "List Export (Custom): [DATE] 19:50" at bounding box center [283, 289] width 202 height 19
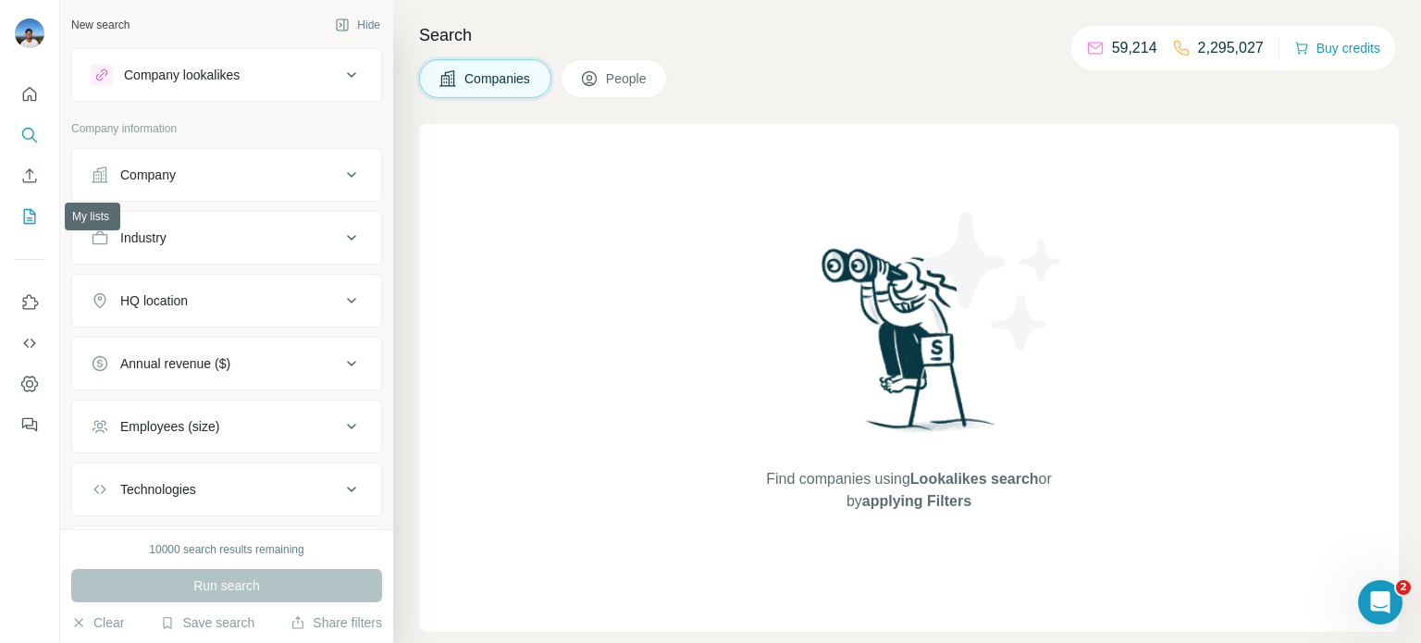
click at [23, 218] on icon "My lists" at bounding box center [29, 216] width 19 height 19
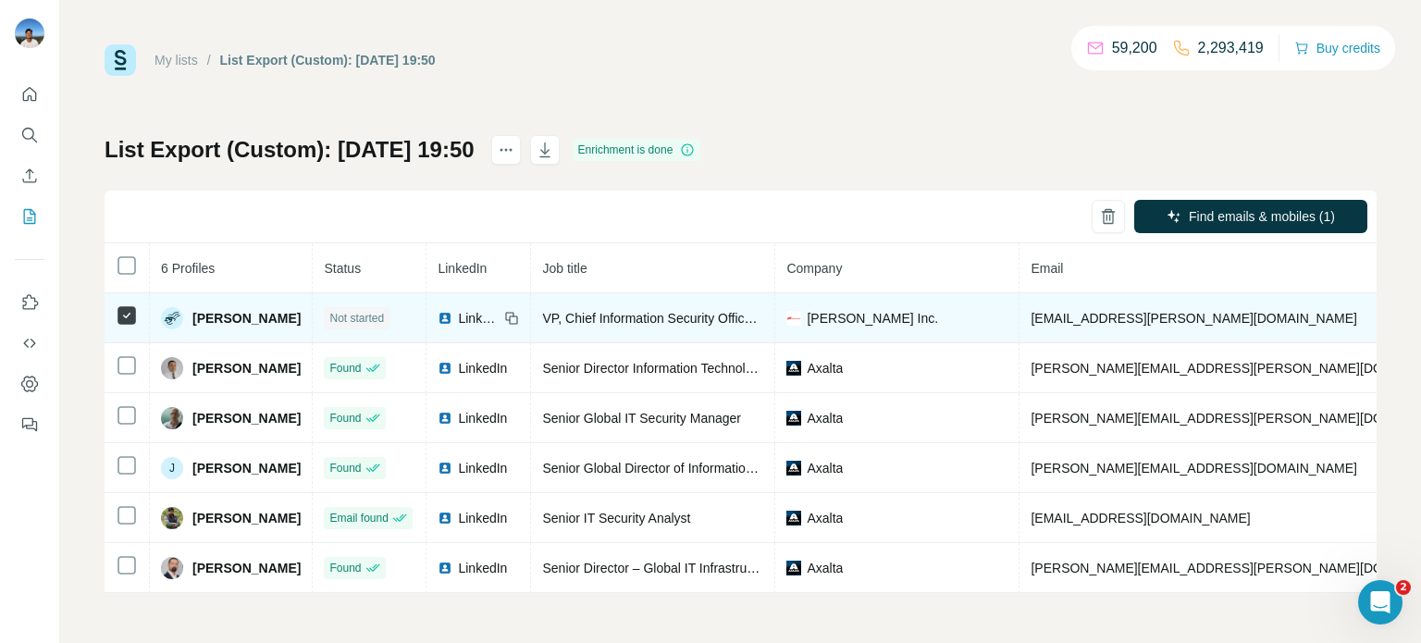
click at [384, 314] on span "Not started" at bounding box center [356, 318] width 55 height 17
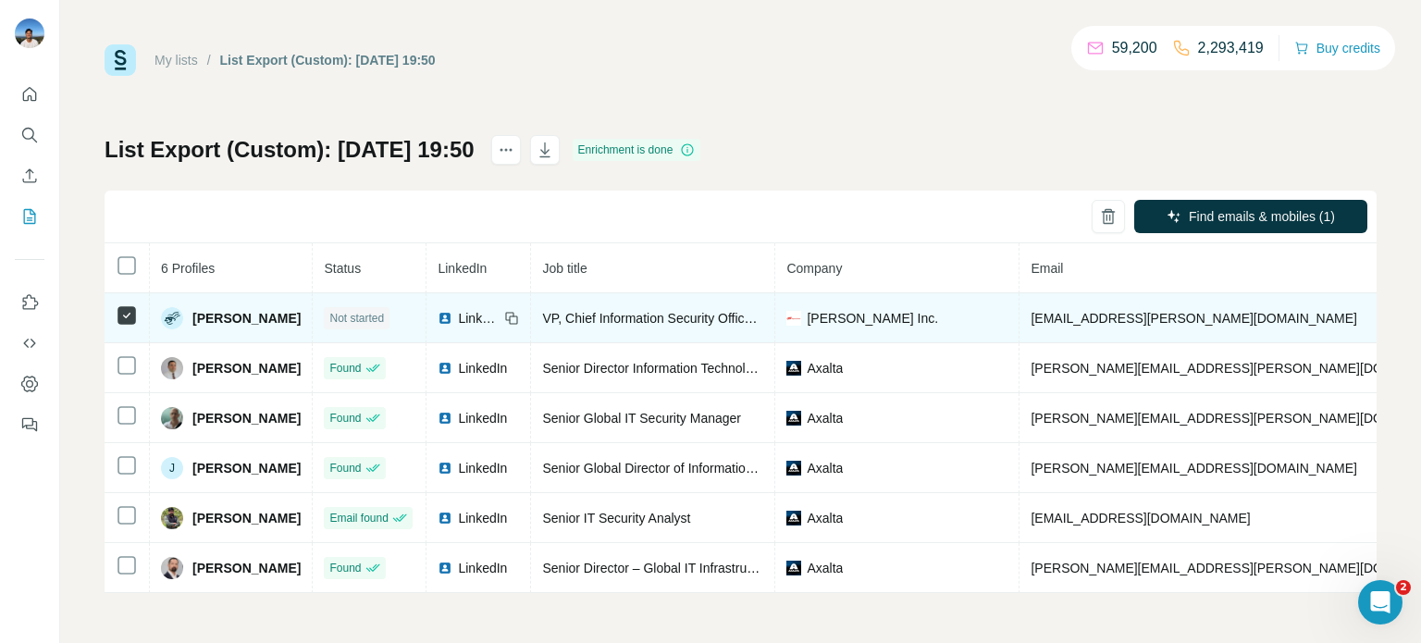
click at [801, 322] on img at bounding box center [793, 318] width 15 height 15
click at [1121, 316] on span "[EMAIL_ADDRESS][PERSON_NAME][DOMAIN_NAME]" at bounding box center [1194, 318] width 326 height 15
copy span "[EMAIL_ADDRESS][PERSON_NAME][DOMAIN_NAME]"
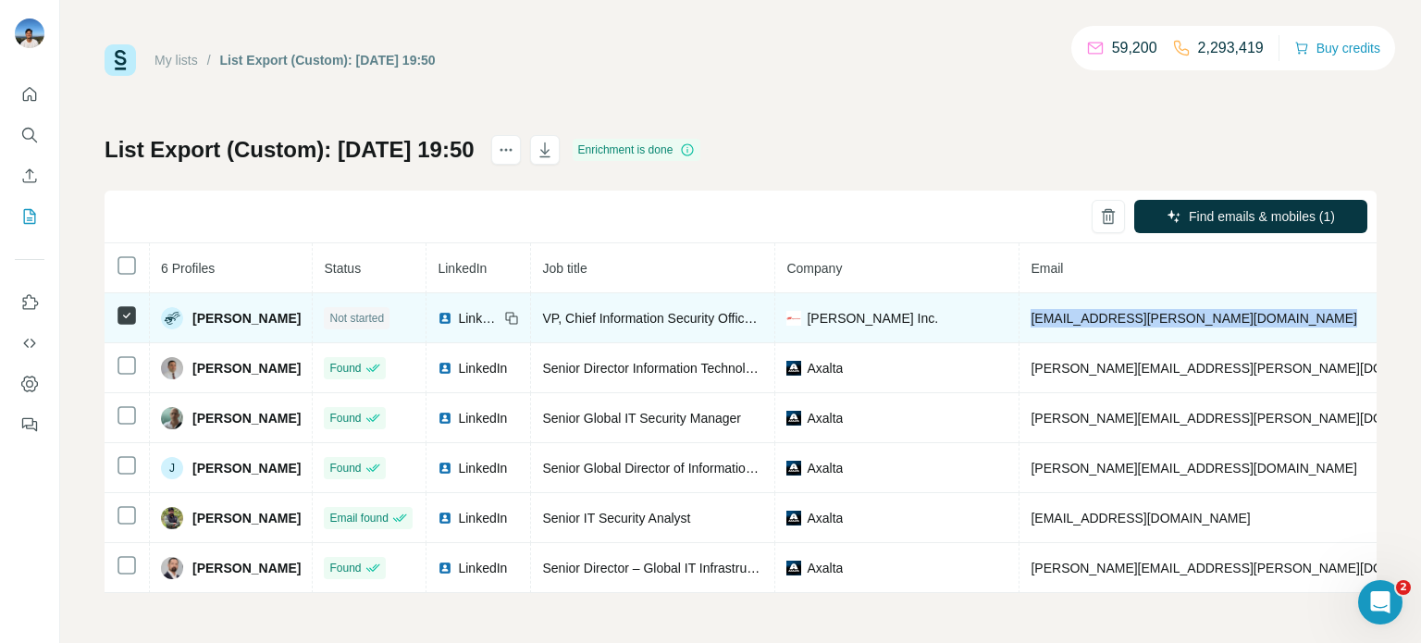
click at [480, 320] on span "LinkedIn" at bounding box center [478, 318] width 41 height 19
